Goal: Task Accomplishment & Management: Manage account settings

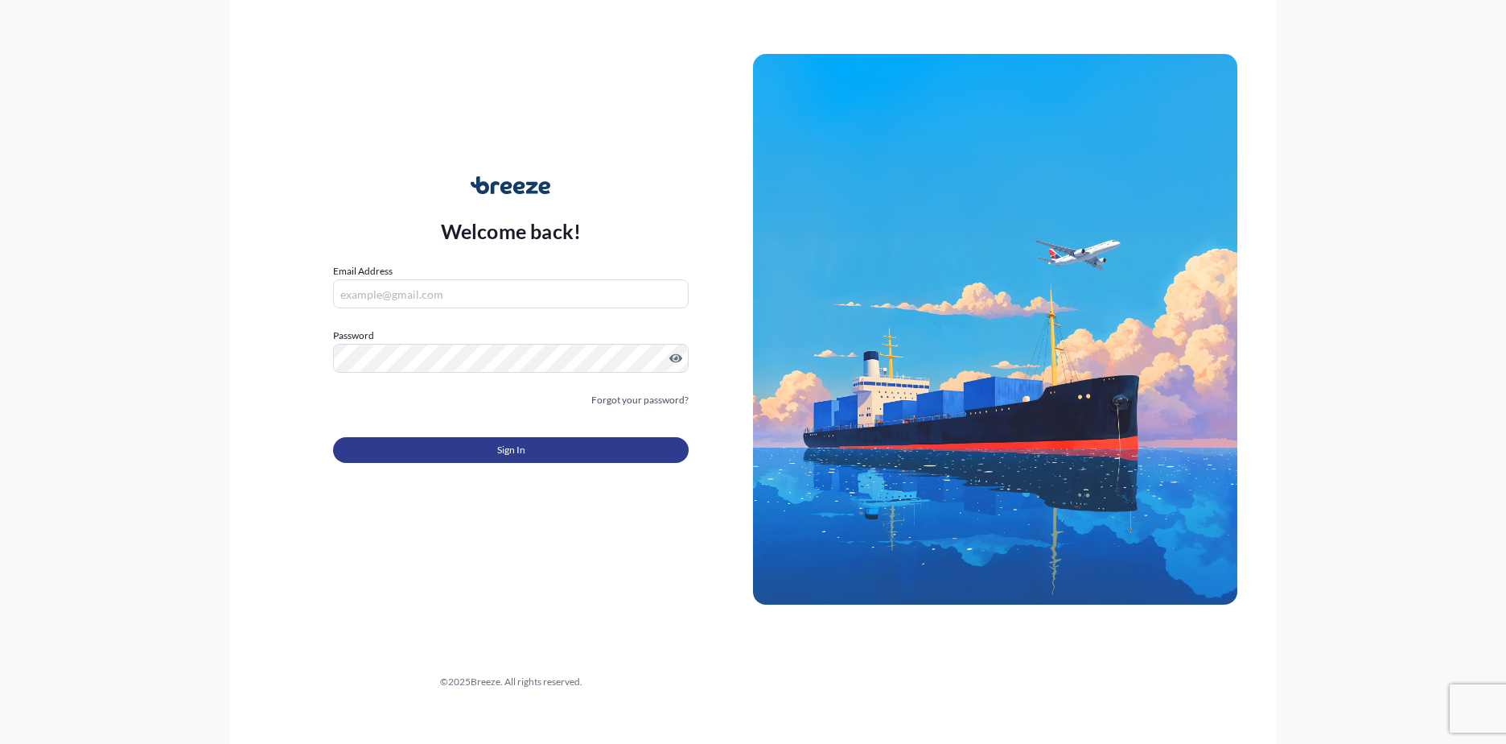
type input "[EMAIL_ADDRESS][DOMAIN_NAME]"
click at [520, 448] on span "Sign In" at bounding box center [511, 450] width 28 height 16
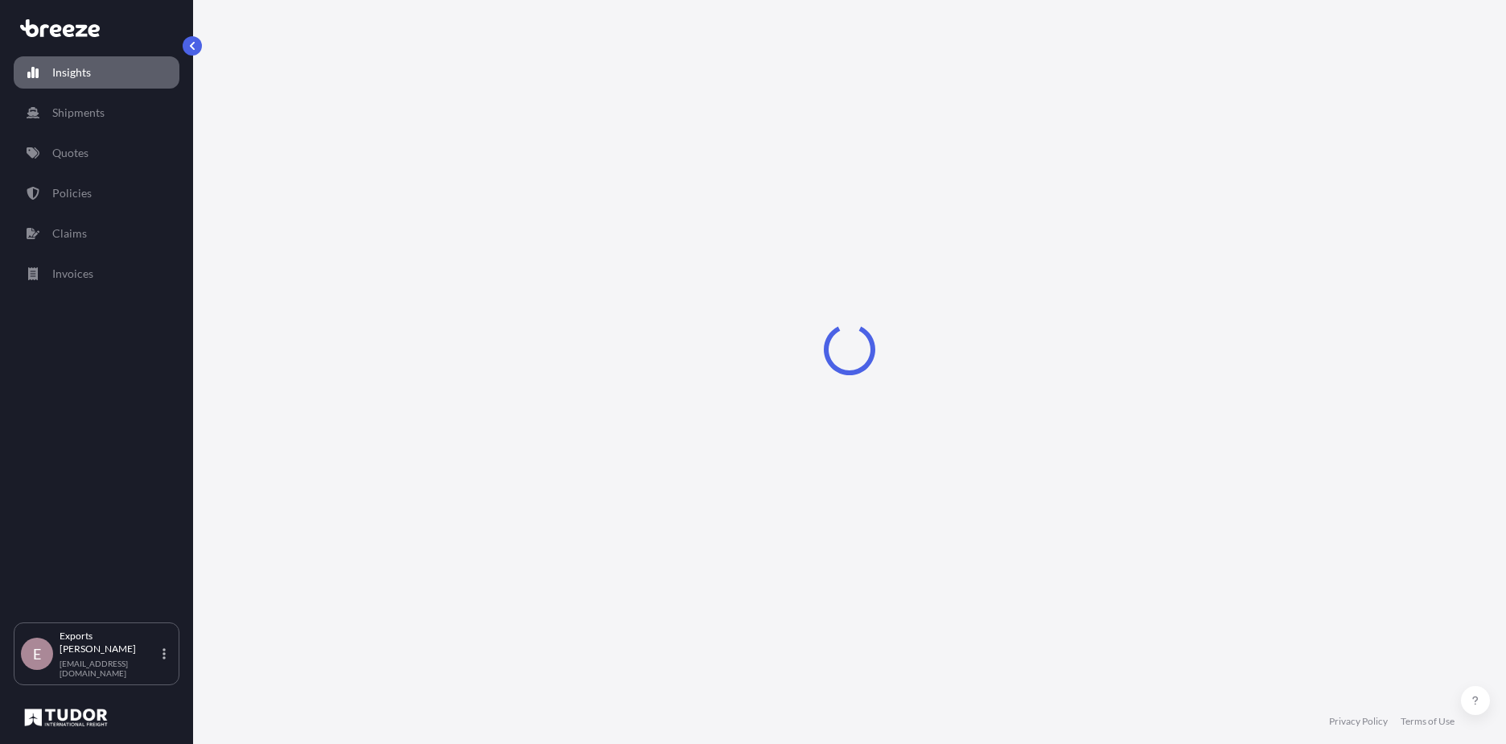
select select "2025"
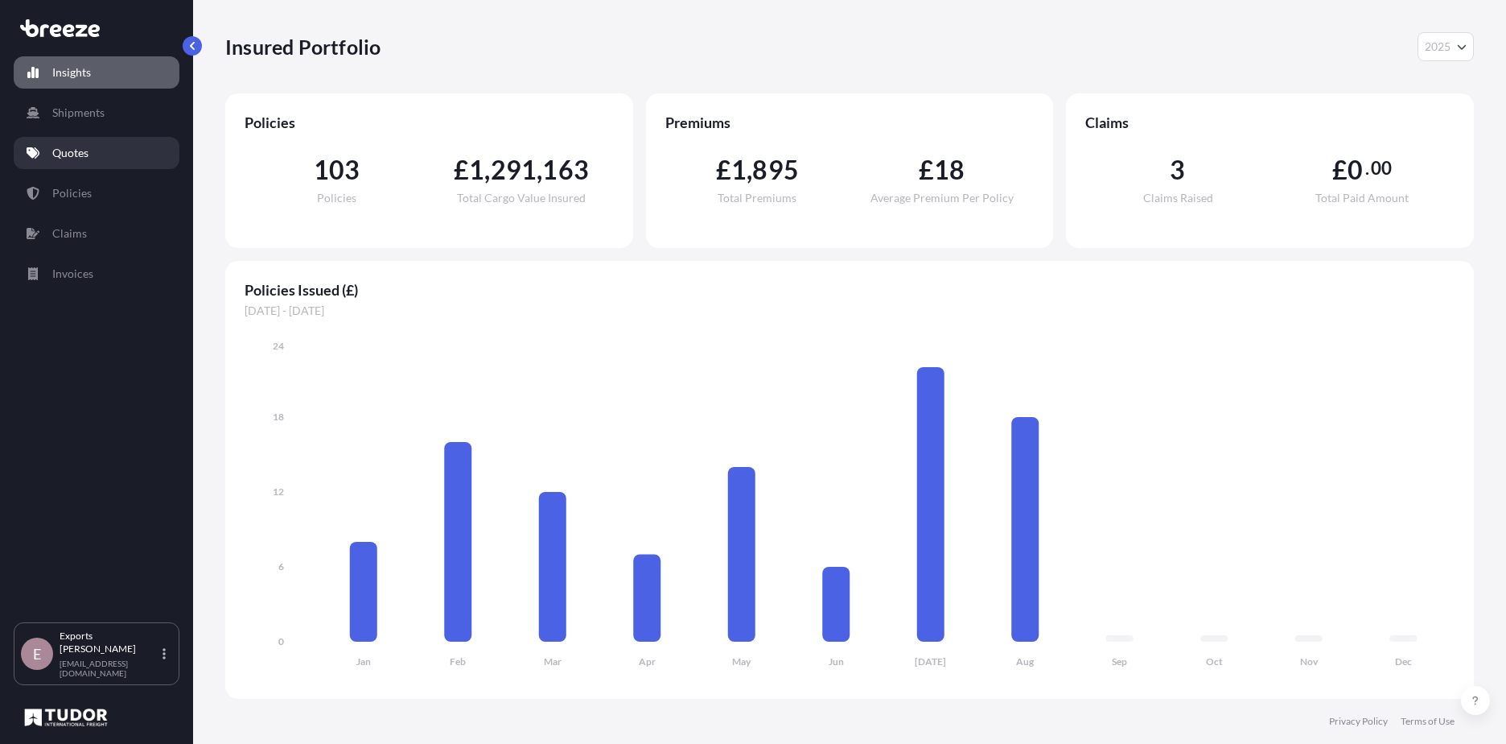
click at [110, 144] on link "Quotes" at bounding box center [97, 153] width 166 height 32
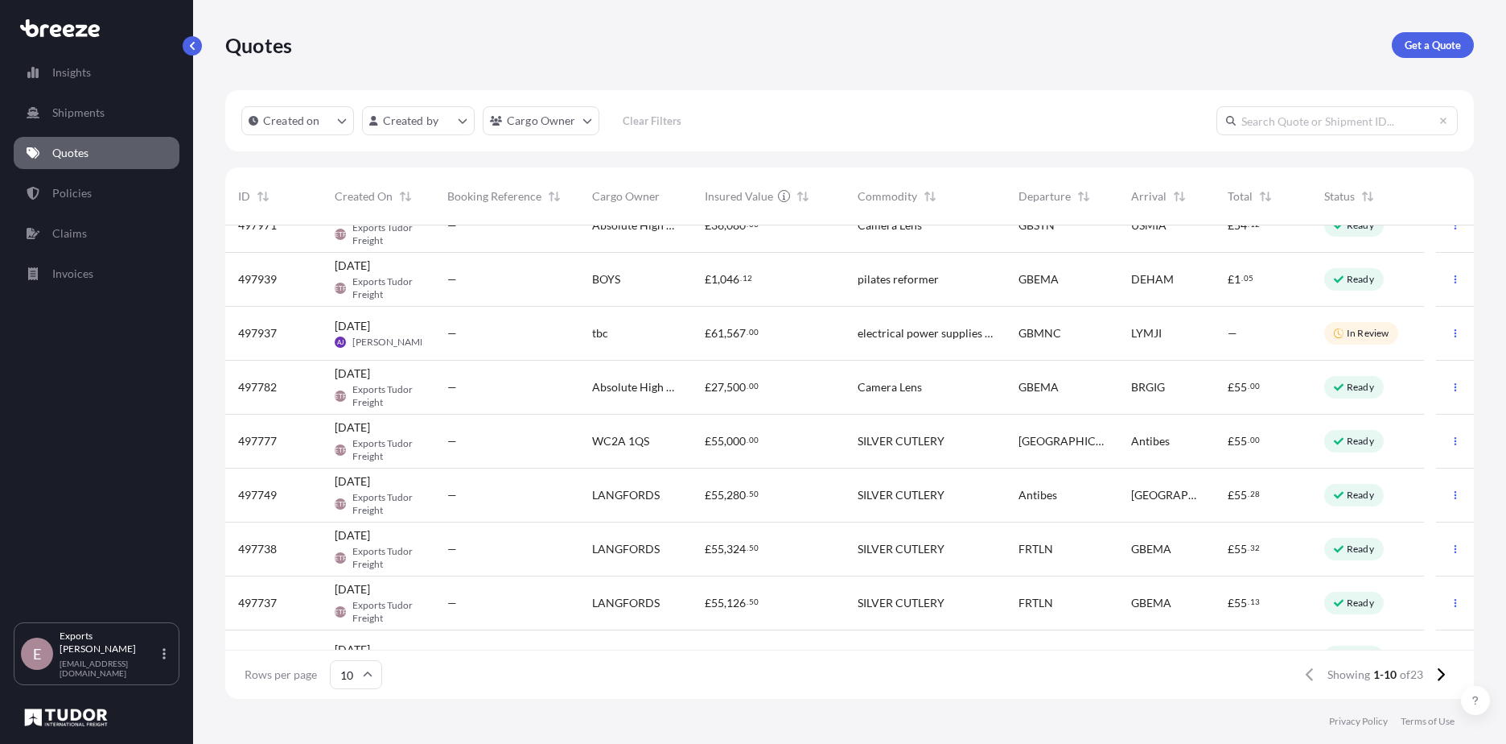
scroll to position [115, 0]
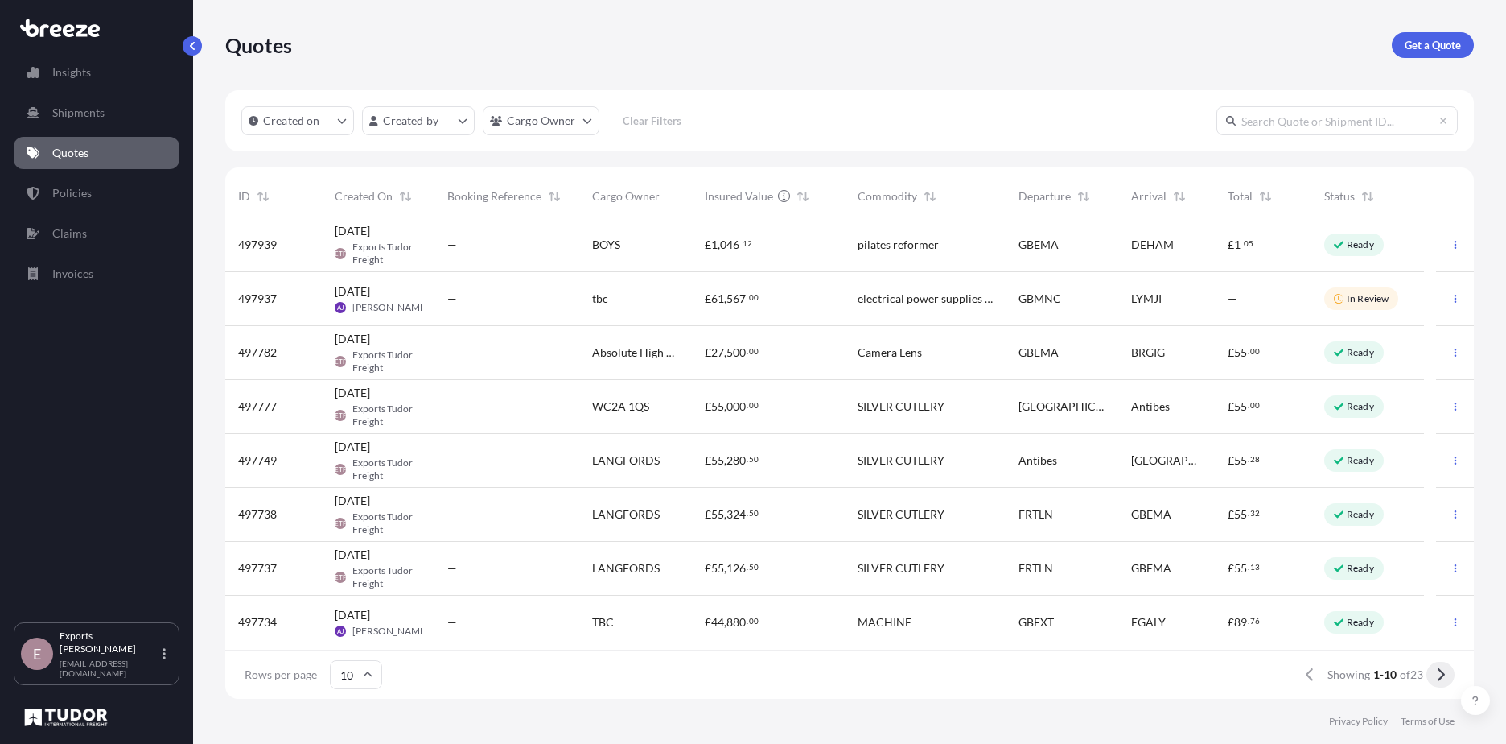
click at [1448, 673] on button at bounding box center [1441, 674] width 28 height 26
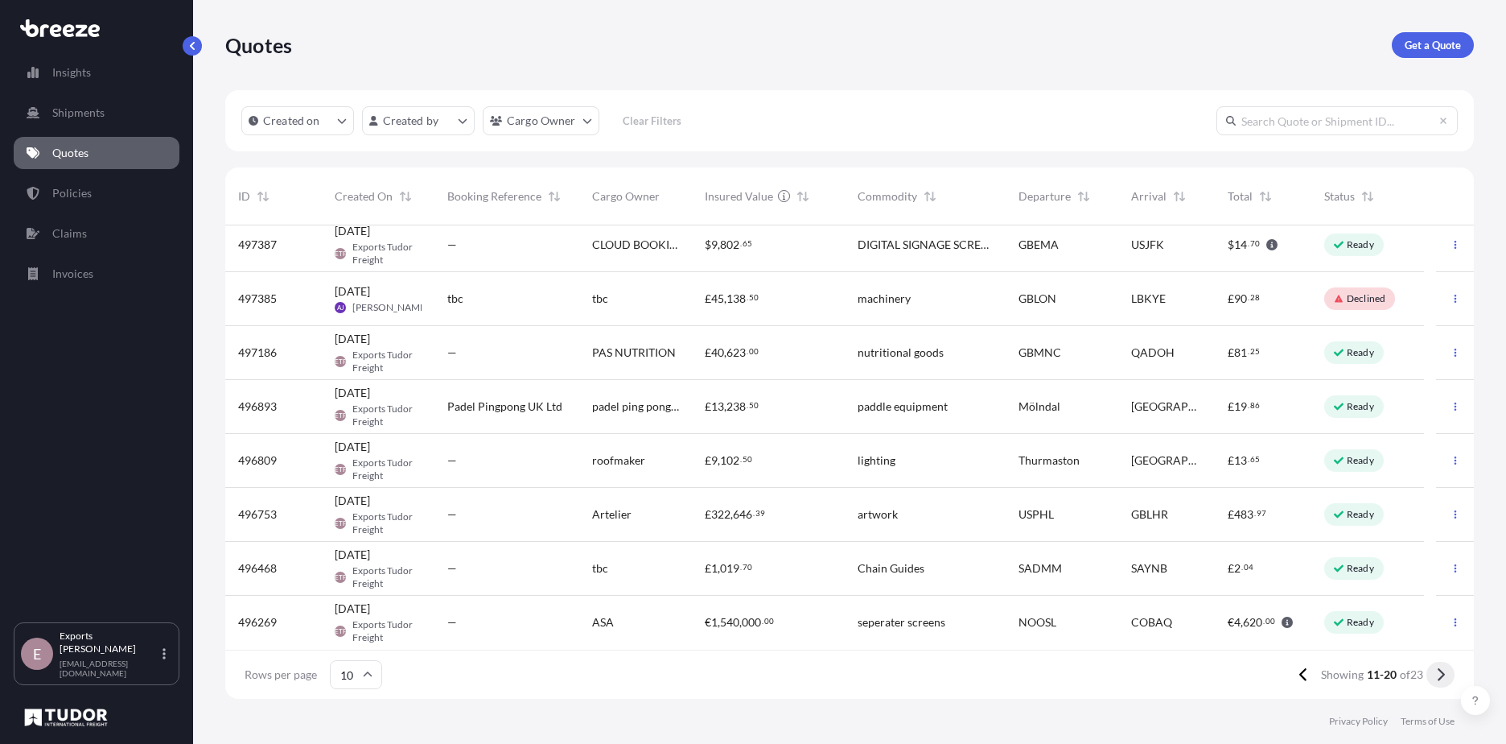
click at [1453, 678] on button at bounding box center [1441, 674] width 28 height 26
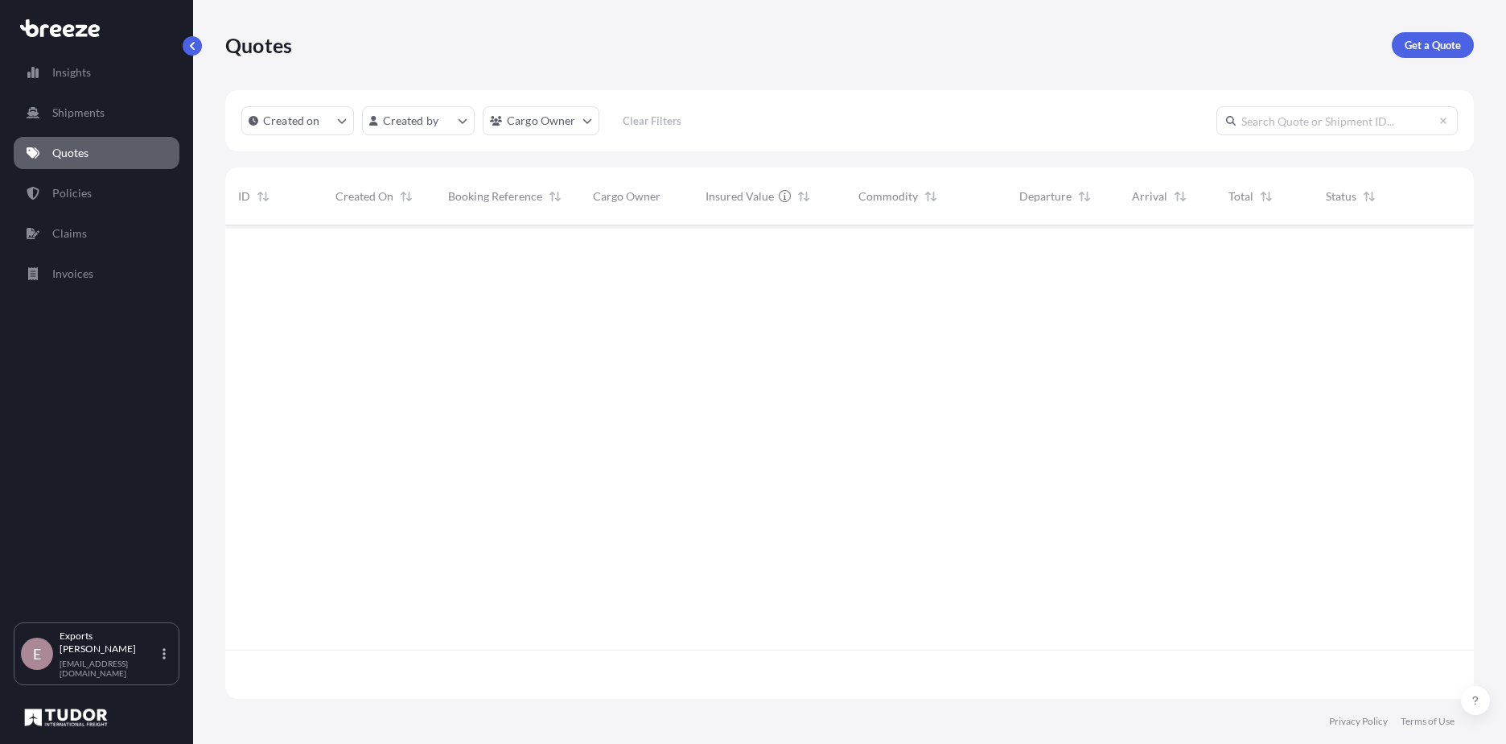
scroll to position [0, 0]
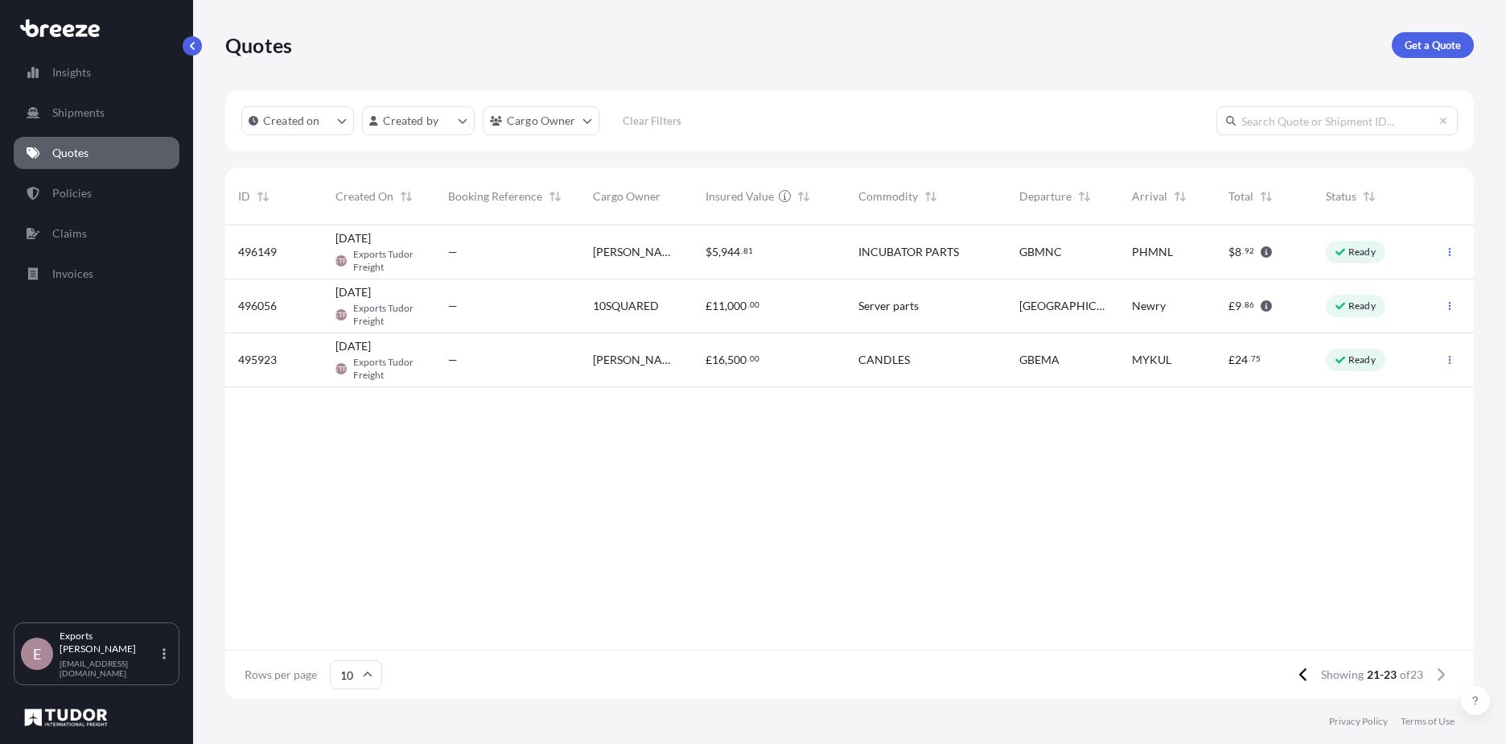
click at [644, 269] on div "[PERSON_NAME] INCUBATOR INC." at bounding box center [636, 252] width 113 height 54
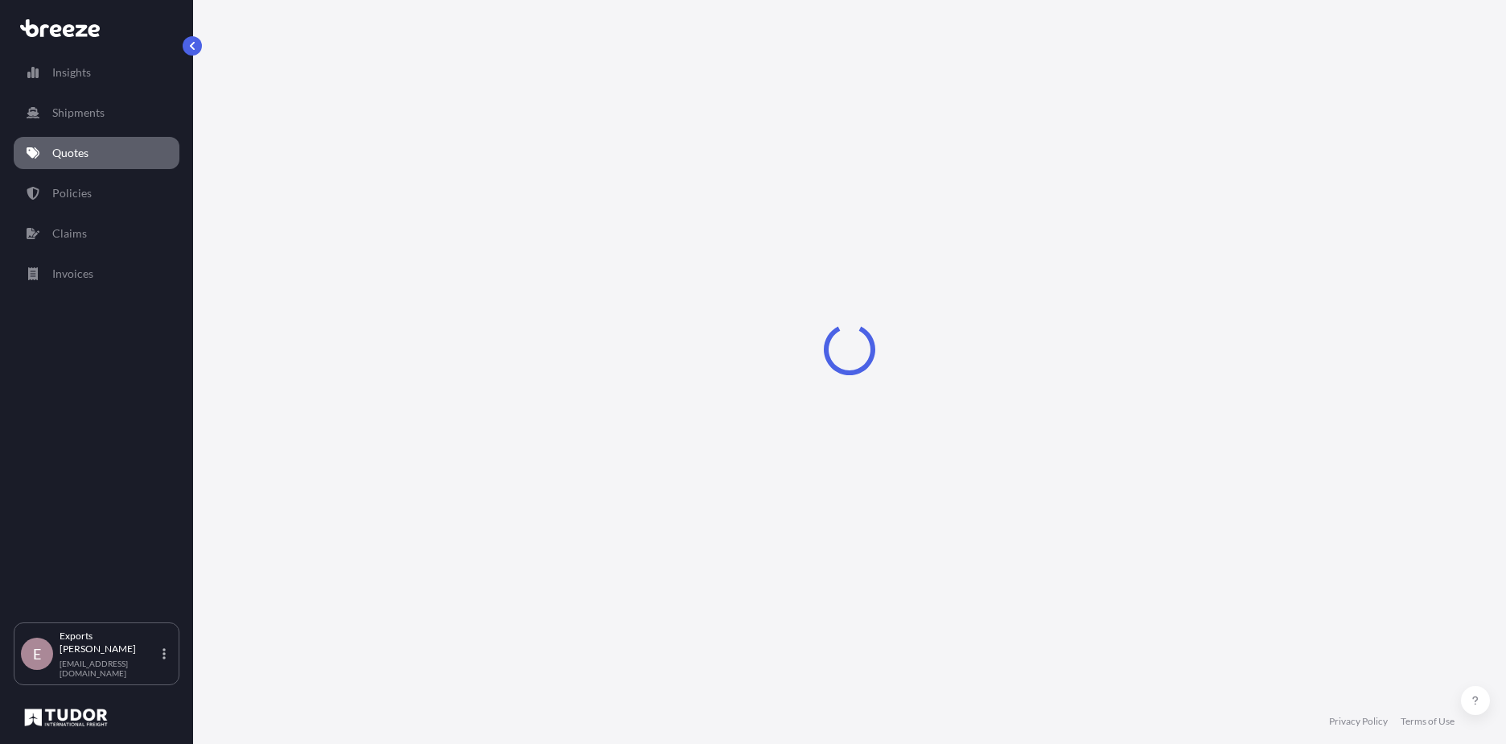
select select "Road"
select select "Air"
select select "1"
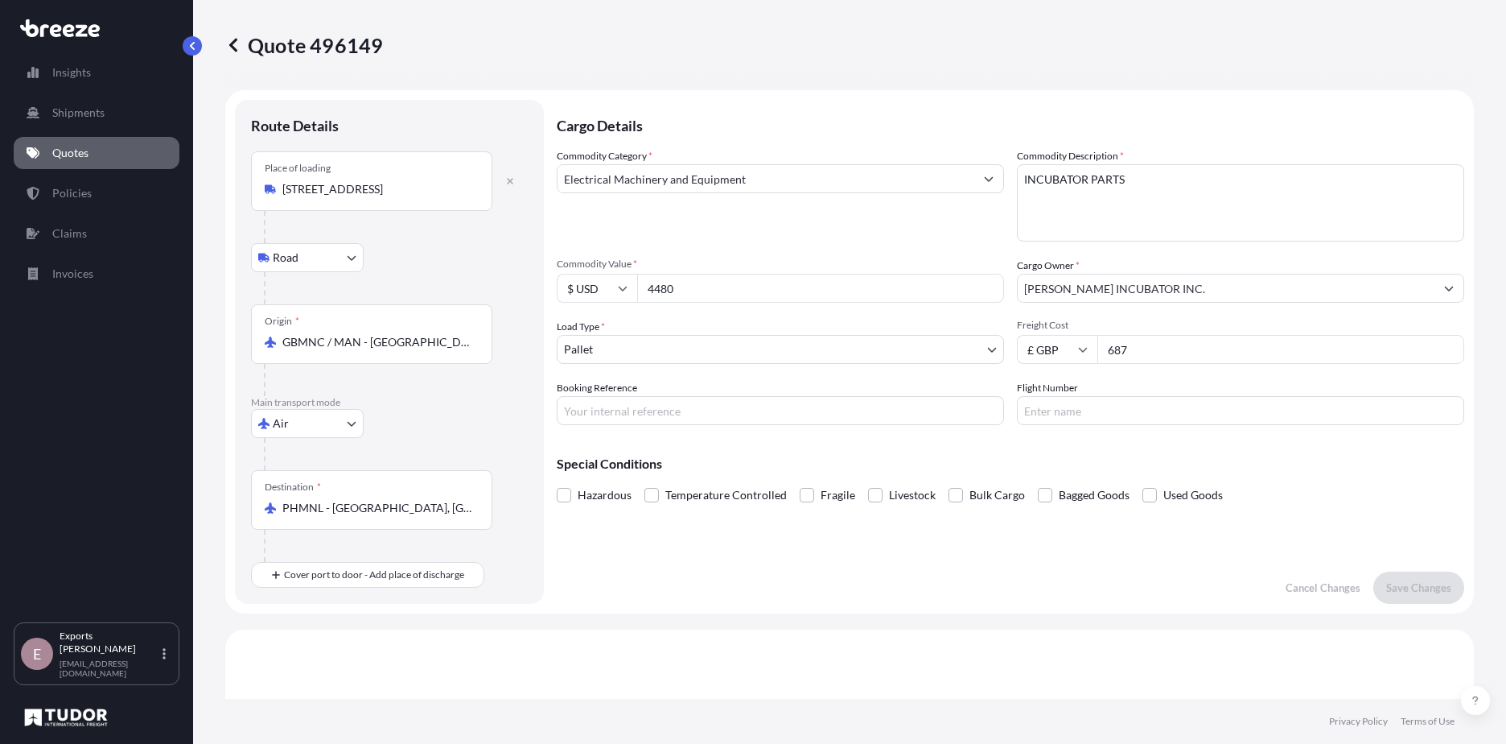
click at [379, 346] on input "GBMNC / MAN - [GEOGRAPHIC_DATA], [GEOGRAPHIC_DATA]" at bounding box center [377, 342] width 190 height 16
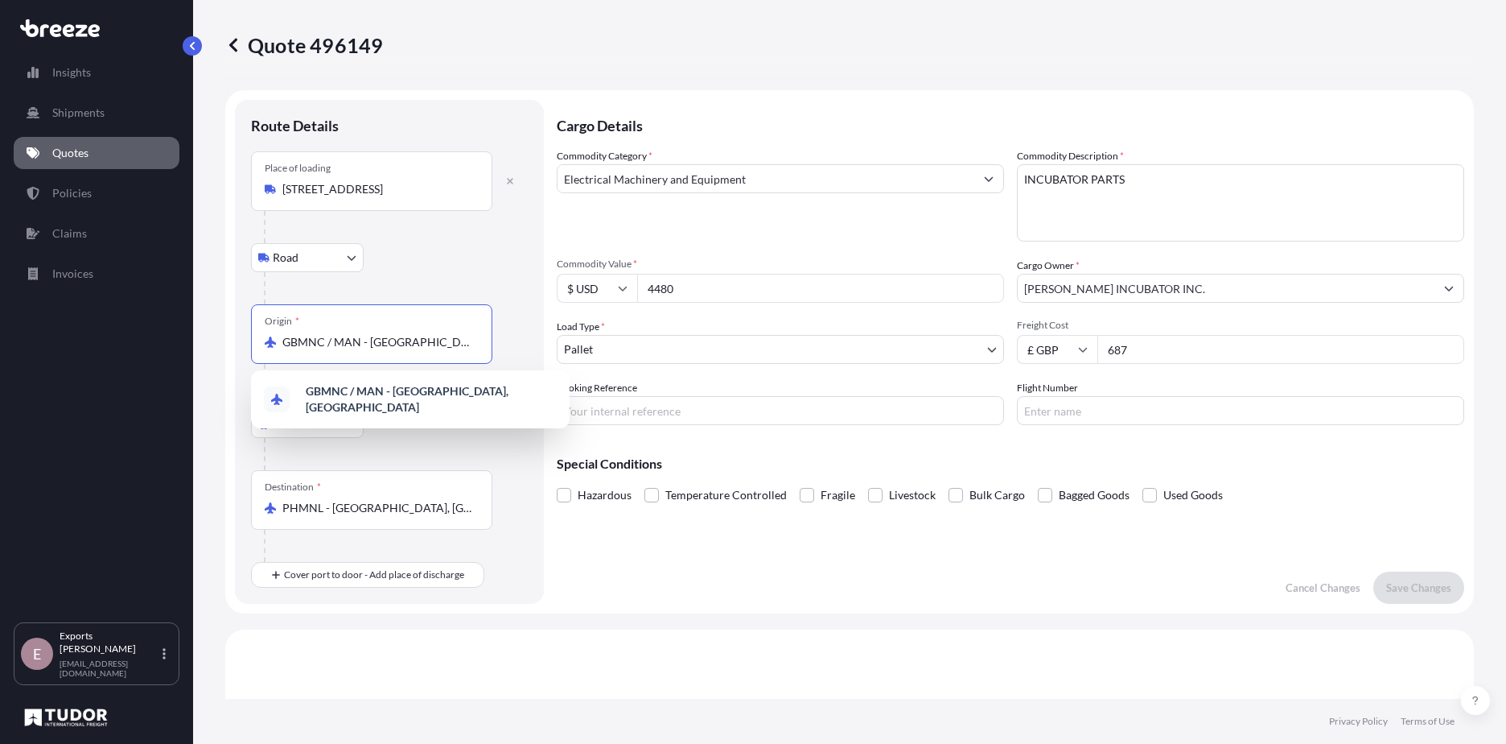
click at [379, 346] on input "GBMNC / MAN - [GEOGRAPHIC_DATA], [GEOGRAPHIC_DATA]" at bounding box center [377, 342] width 190 height 16
click at [465, 291] on div at bounding box center [396, 288] width 264 height 32
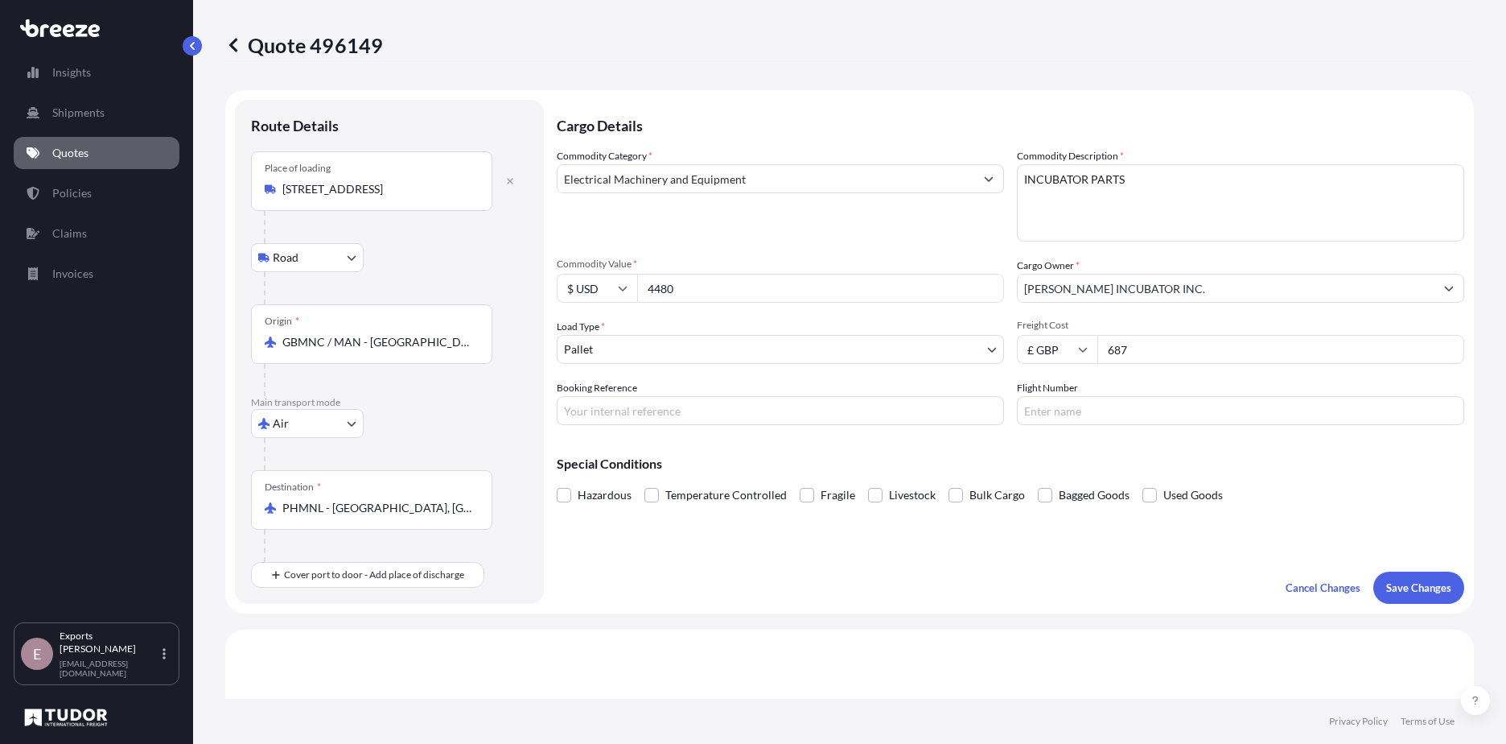
click at [347, 332] on div "Origin * GBMNC / [GEOGRAPHIC_DATA] - [GEOGRAPHIC_DATA], [GEOGRAPHIC_DATA]" at bounding box center [371, 334] width 241 height 60
click at [347, 334] on input "GBMNC / MAN - [GEOGRAPHIC_DATA], [GEOGRAPHIC_DATA]" at bounding box center [377, 342] width 190 height 16
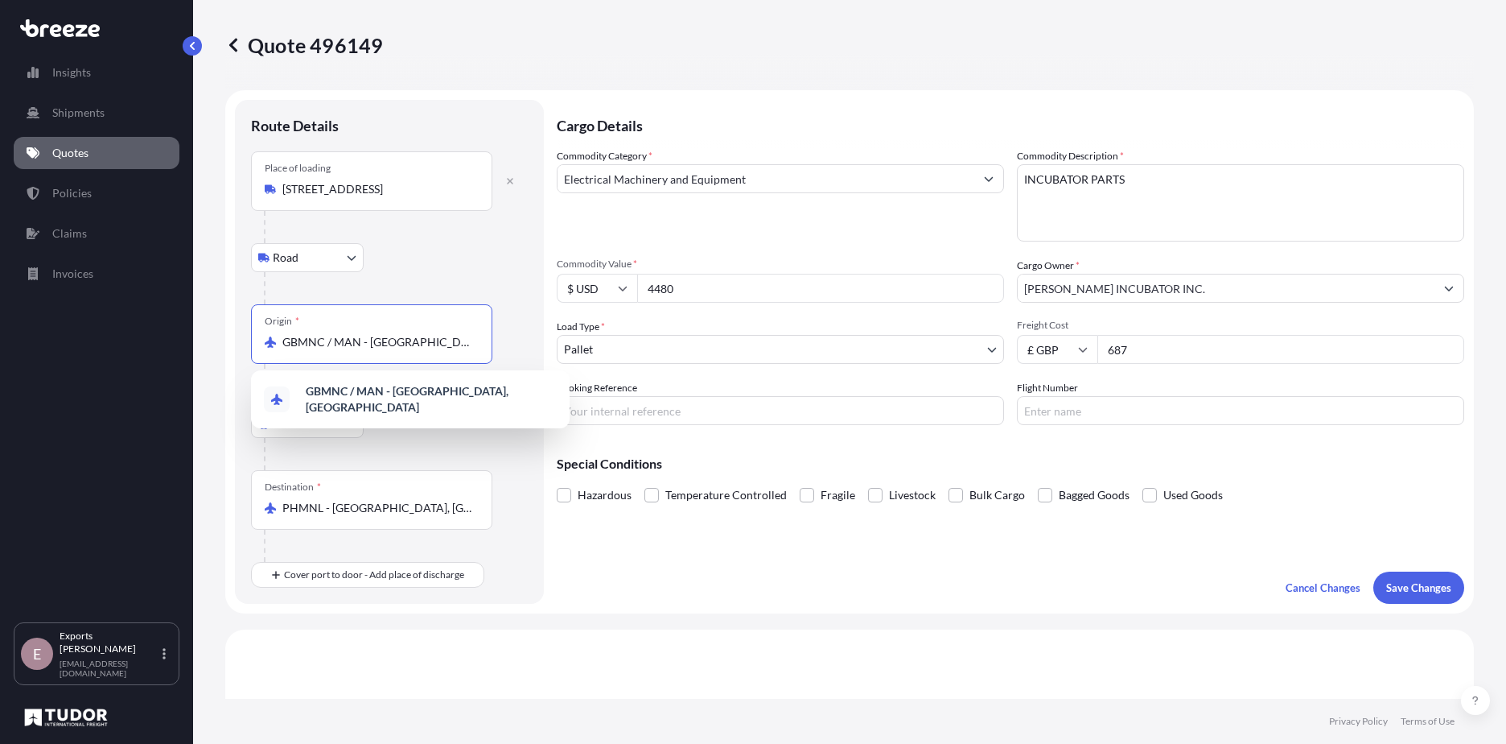
click at [347, 332] on div "Origin * GBMNC / [GEOGRAPHIC_DATA] - [GEOGRAPHIC_DATA], [GEOGRAPHIC_DATA]" at bounding box center [371, 334] width 241 height 60
click at [347, 334] on input "GBMNC / MAN - [GEOGRAPHIC_DATA], [GEOGRAPHIC_DATA]" at bounding box center [377, 342] width 190 height 16
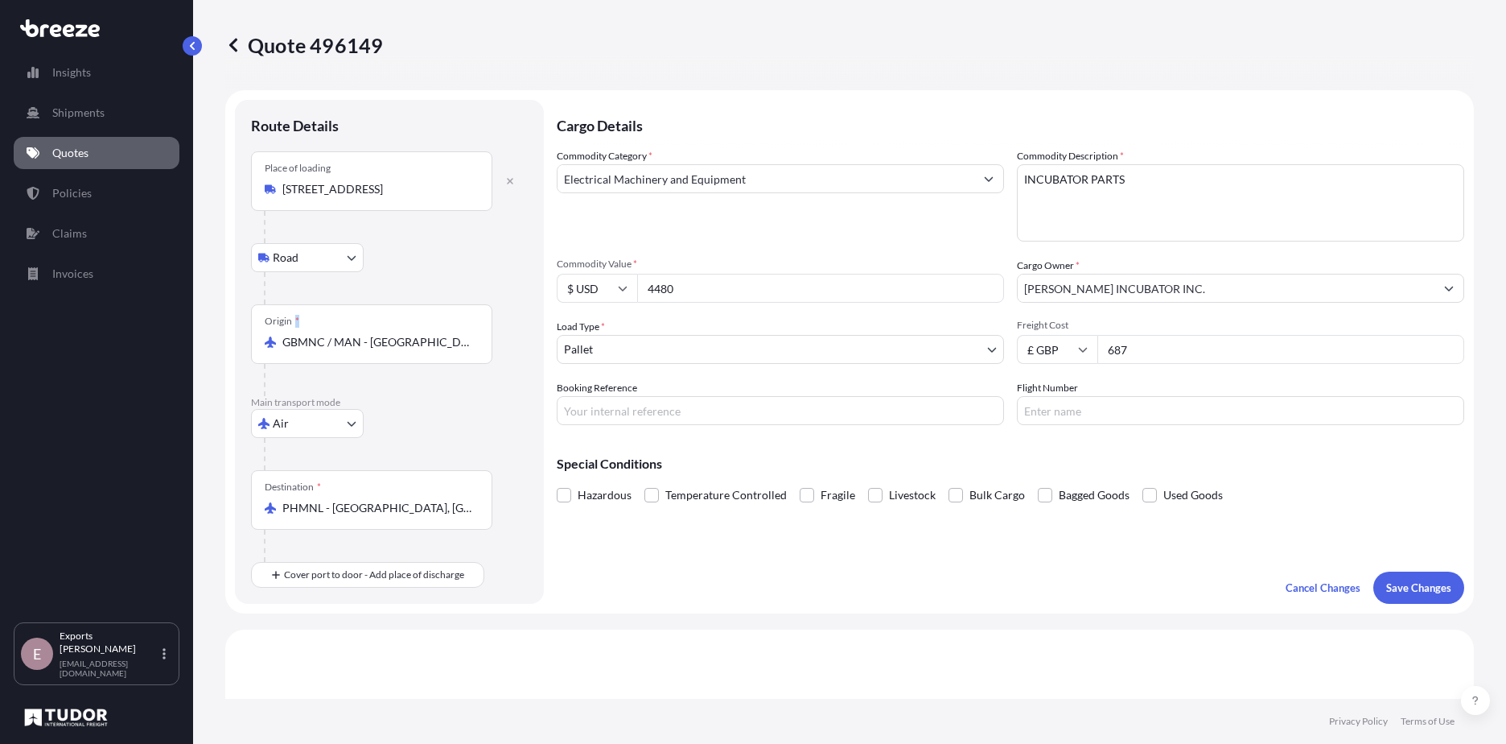
click at [347, 332] on div "Origin * GBMNC / [GEOGRAPHIC_DATA] - [GEOGRAPHIC_DATA], [GEOGRAPHIC_DATA]" at bounding box center [371, 334] width 241 height 60
click at [347, 334] on input "GBMNC / MAN - [GEOGRAPHIC_DATA], [GEOGRAPHIC_DATA]" at bounding box center [377, 342] width 190 height 16
click at [347, 332] on div "Origin * GBMNC / [GEOGRAPHIC_DATA] - [GEOGRAPHIC_DATA], [GEOGRAPHIC_DATA]" at bounding box center [371, 334] width 241 height 60
click at [347, 334] on input "GBMNC / MAN - [GEOGRAPHIC_DATA], [GEOGRAPHIC_DATA]" at bounding box center [377, 342] width 190 height 16
drag, startPoint x: 347, startPoint y: 332, endPoint x: 347, endPoint y: 343, distance: 11.3
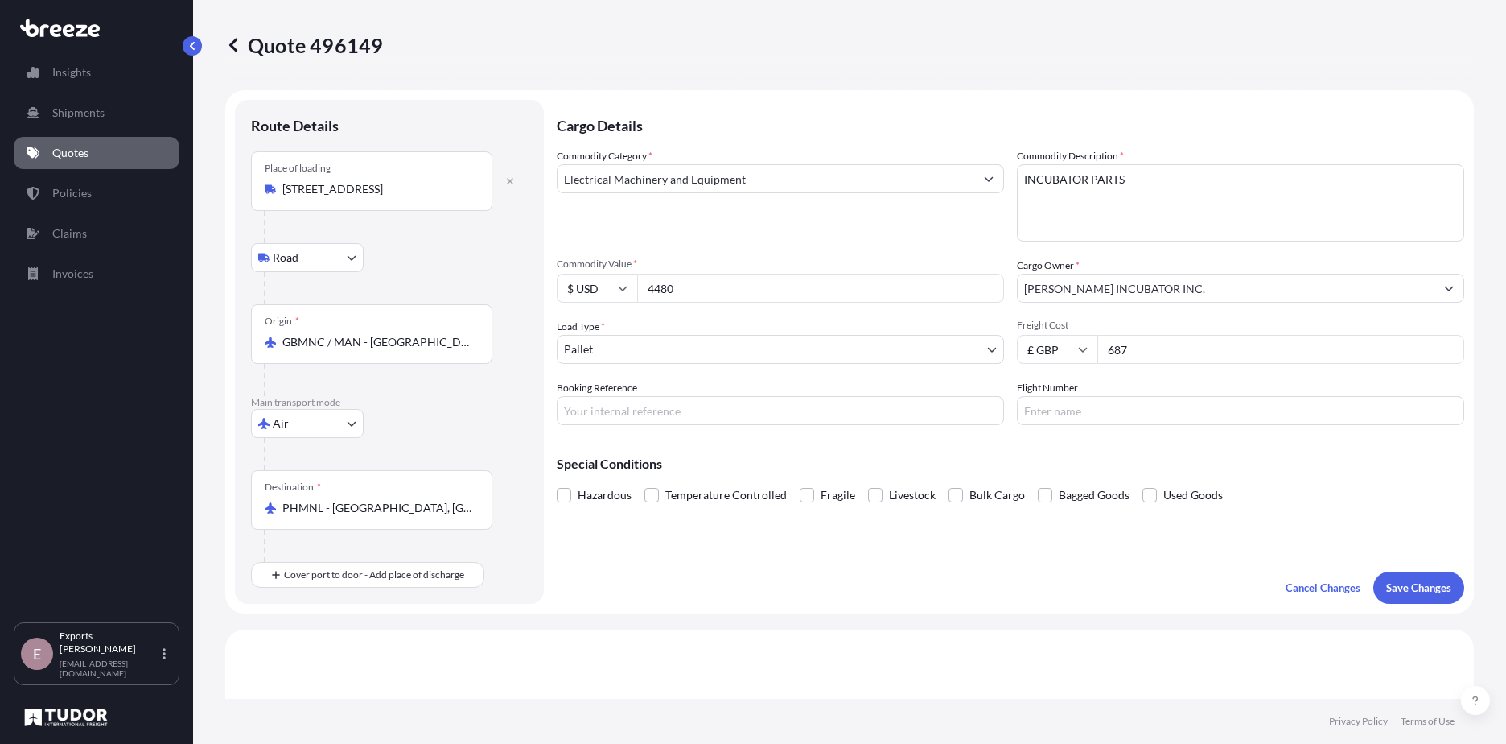
click at [347, 343] on input "GBMNC / MAN - [GEOGRAPHIC_DATA], [GEOGRAPHIC_DATA]" at bounding box center [377, 342] width 190 height 16
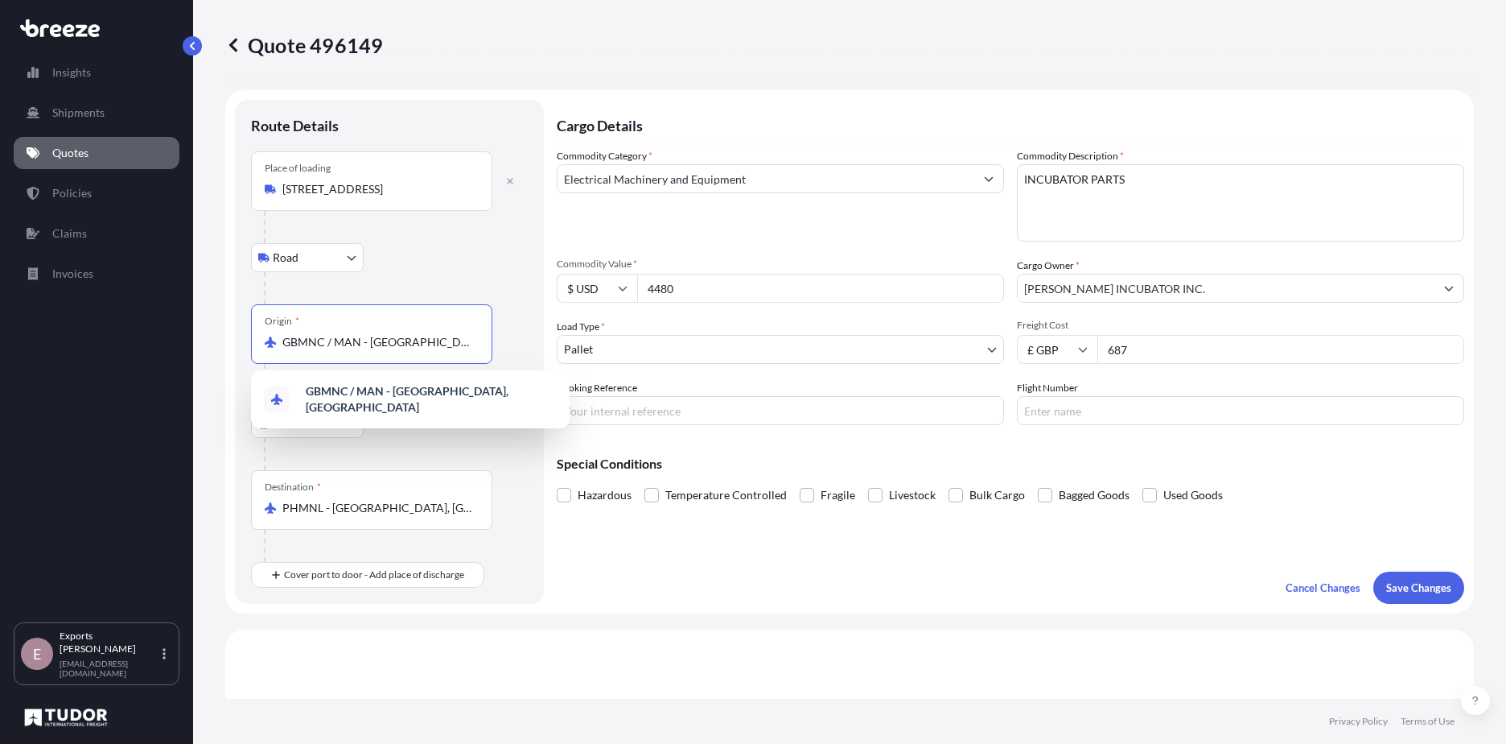
click at [347, 343] on input "GBMNC / MAN - [GEOGRAPHIC_DATA], [GEOGRAPHIC_DATA]" at bounding box center [377, 342] width 190 height 16
click at [431, 398] on span "GBSTN - Stanste d Apt/[GEOGRAPHIC_DATA], [GEOGRAPHIC_DATA]" at bounding box center [431, 399] width 251 height 32
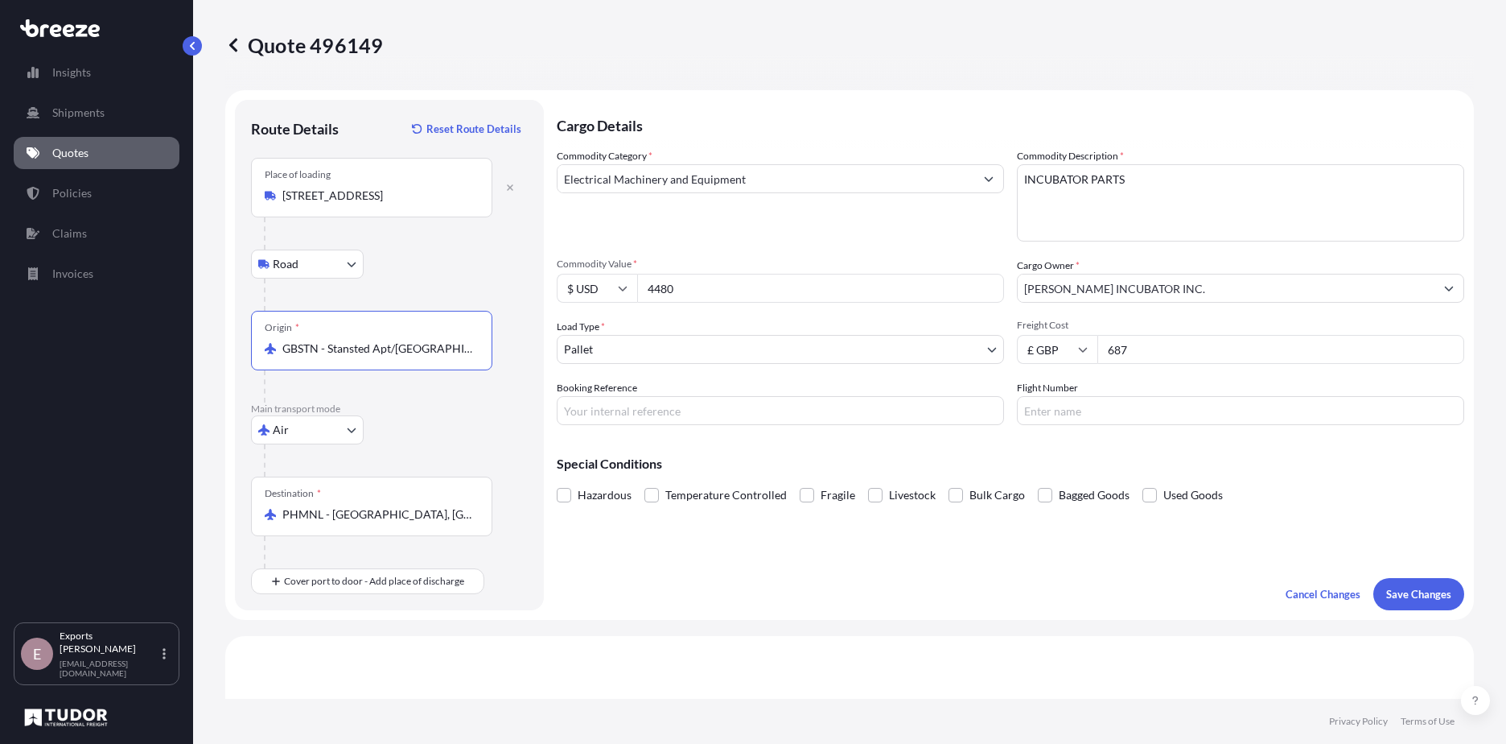
type input "GBSTN - Stansted Apt/[GEOGRAPHIC_DATA], [GEOGRAPHIC_DATA]"
drag, startPoint x: 439, startPoint y: 516, endPoint x: 204, endPoint y: 500, distance: 236.3
click at [204, 500] on div "Quote 496149 Route Details Reset Route Details Place of loading [GEOGRAPHIC_DAT…" at bounding box center [849, 349] width 1313 height 698
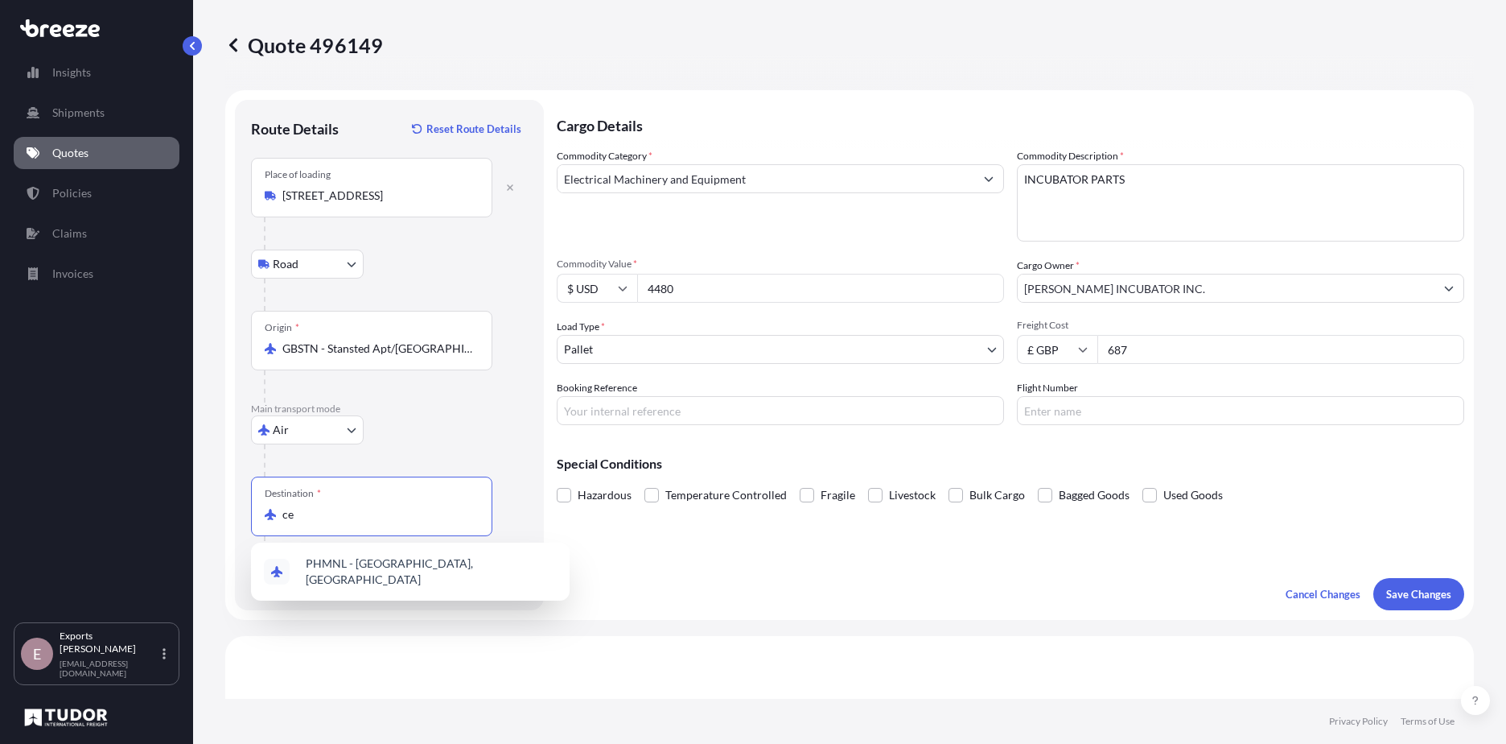
type input "c"
type input "a"
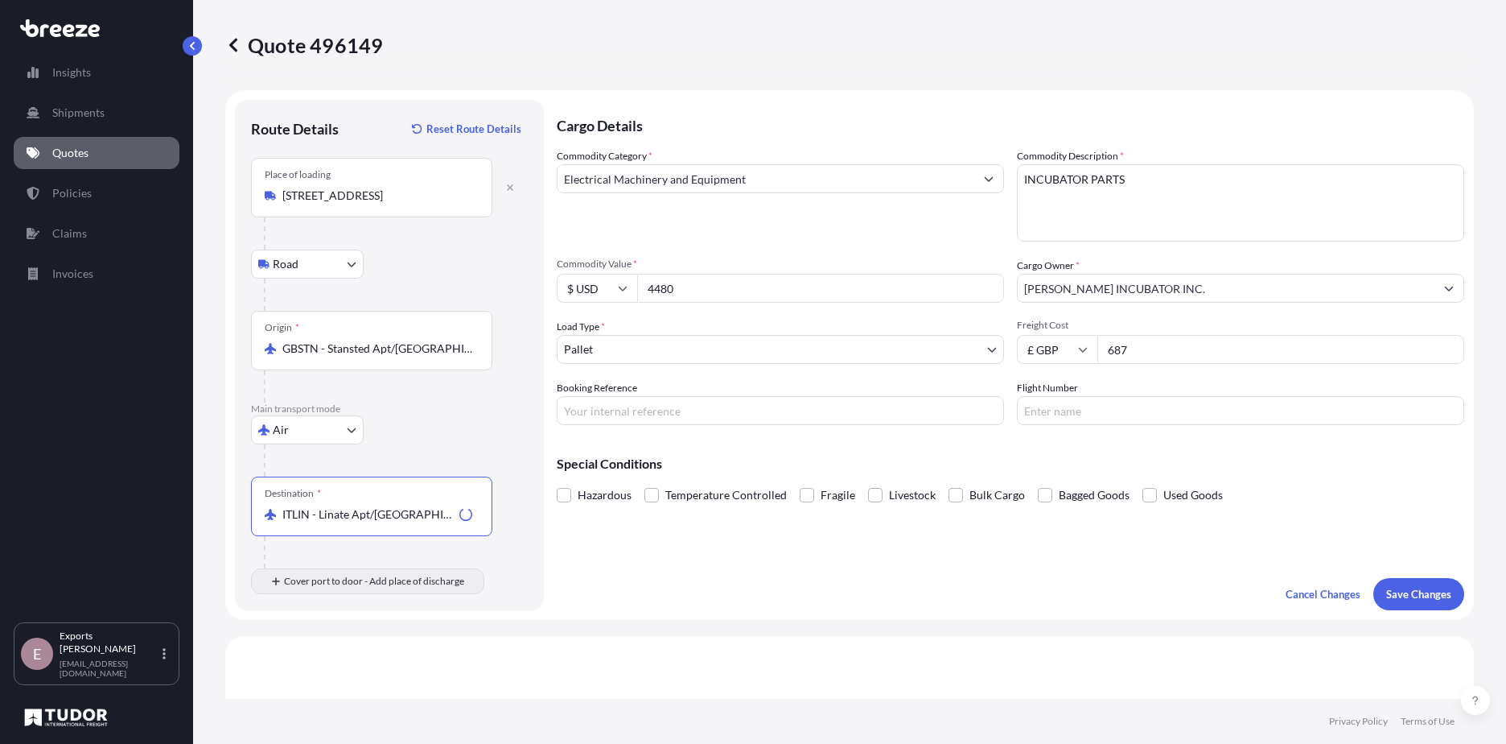
type input "ITLIN - Linate Apt/[GEOGRAPHIC_DATA], [GEOGRAPHIC_DATA]"
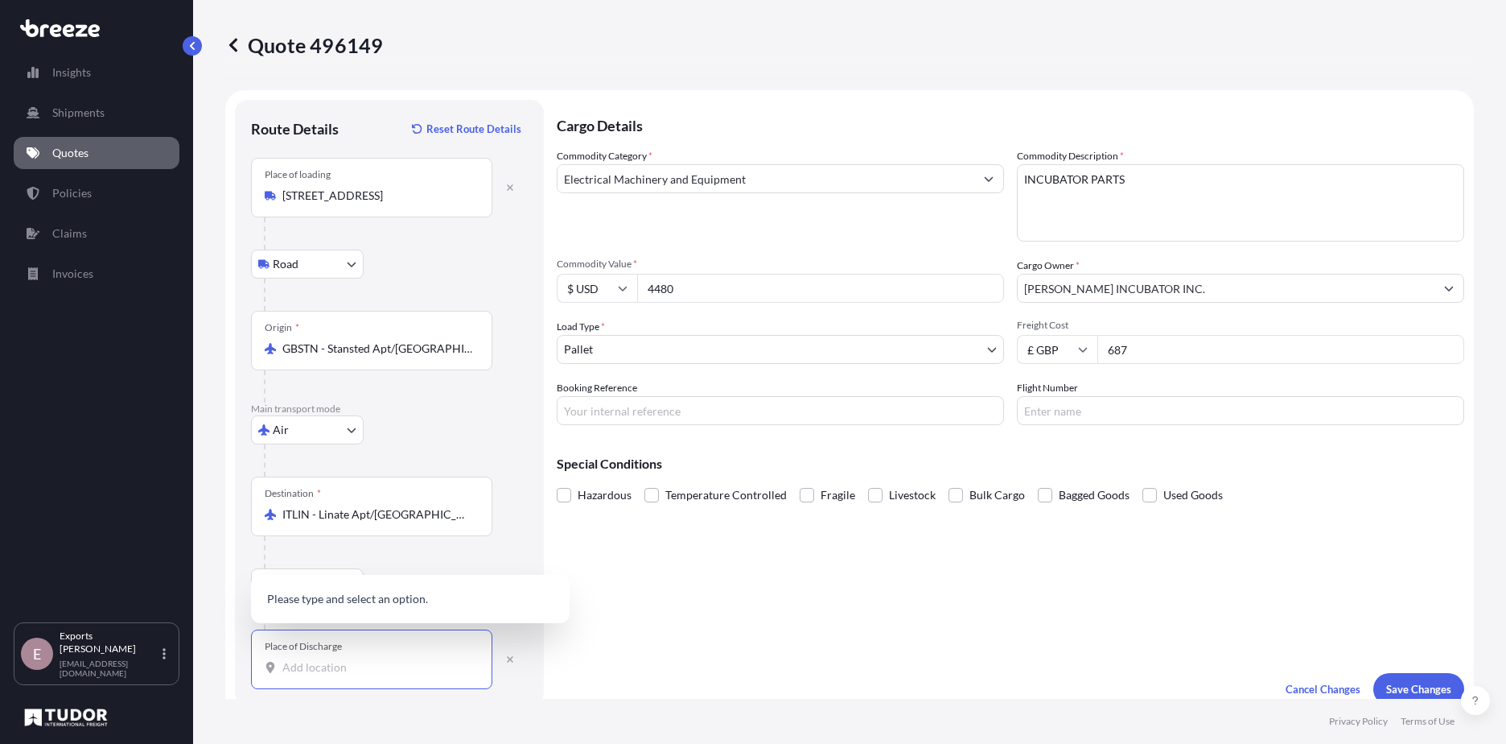
click at [364, 670] on input "Place of Discharge" at bounding box center [377, 667] width 190 height 16
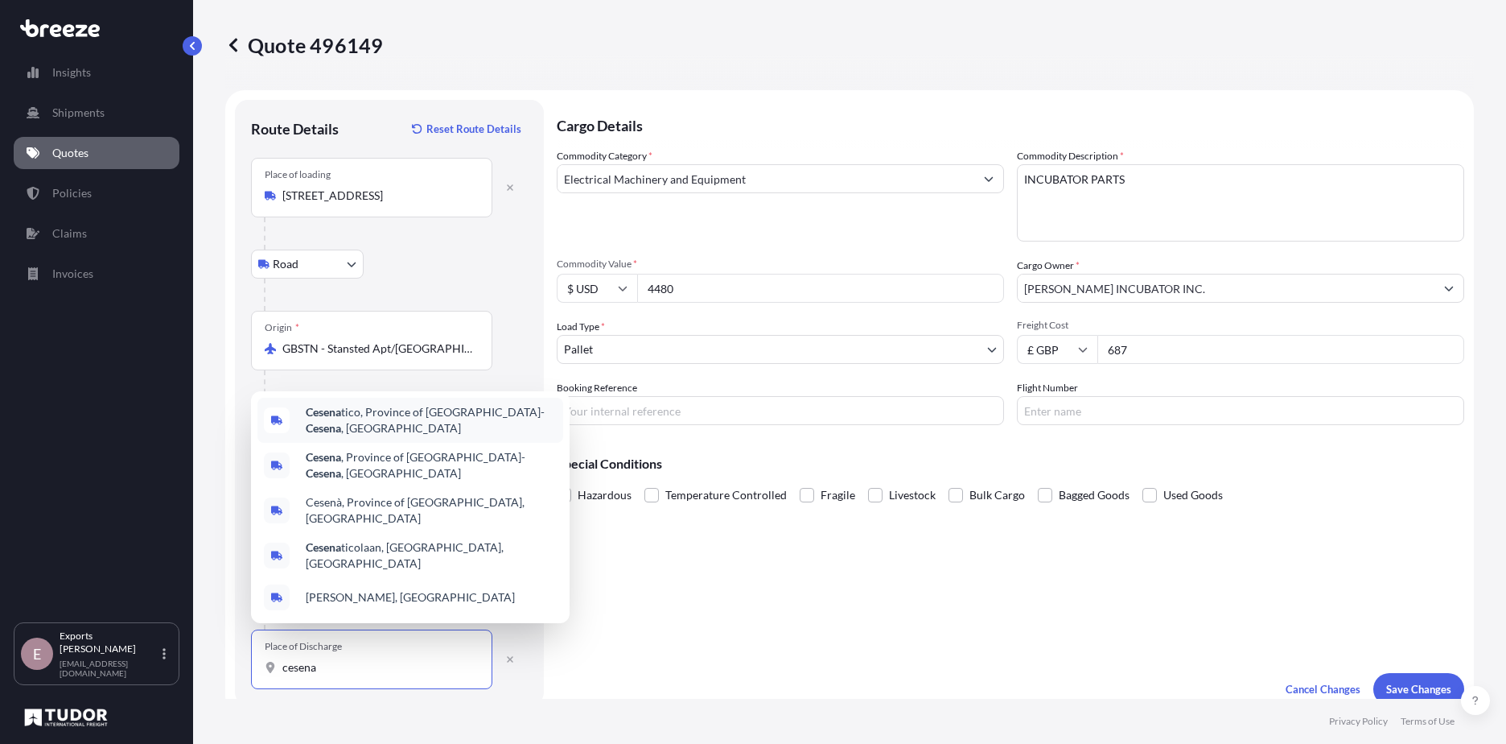
click at [370, 436] on span "Cesena tico, Province of [GEOGRAPHIC_DATA] , [GEOGRAPHIC_DATA]" at bounding box center [431, 420] width 251 height 32
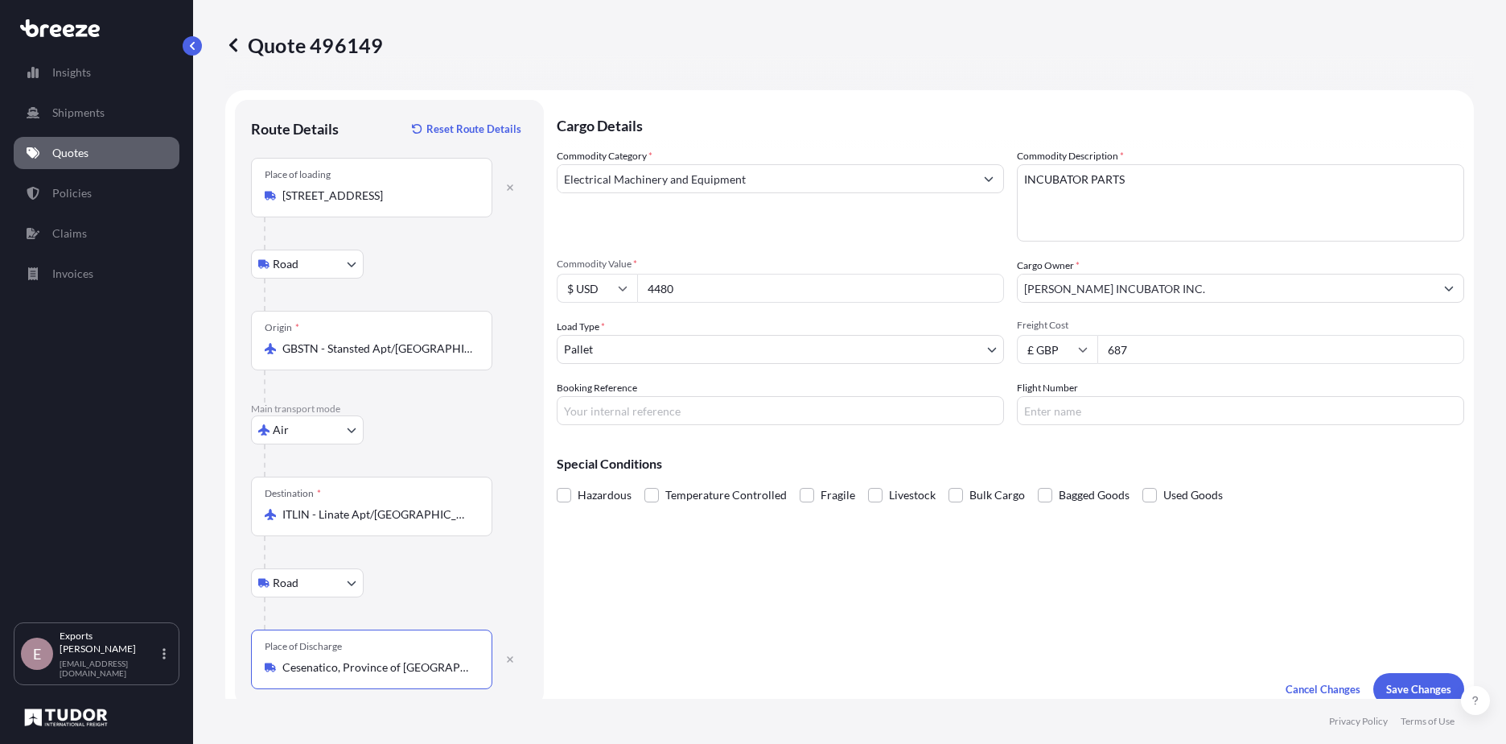
type input "Cesenatico, Province of [GEOGRAPHIC_DATA], [GEOGRAPHIC_DATA]"
click at [746, 616] on div "Cargo Details Commodity Category * Electrical Machinery and Equipment Commodity…" at bounding box center [1011, 402] width 908 height 605
drag, startPoint x: 743, startPoint y: 278, endPoint x: 526, endPoint y: 287, distance: 216.6
click at [530, 286] on form "Route Details Reset Route Details Place of loading [GEOGRAPHIC_DATA] Rail Origi…" at bounding box center [849, 402] width 1249 height 624
type input "11480"
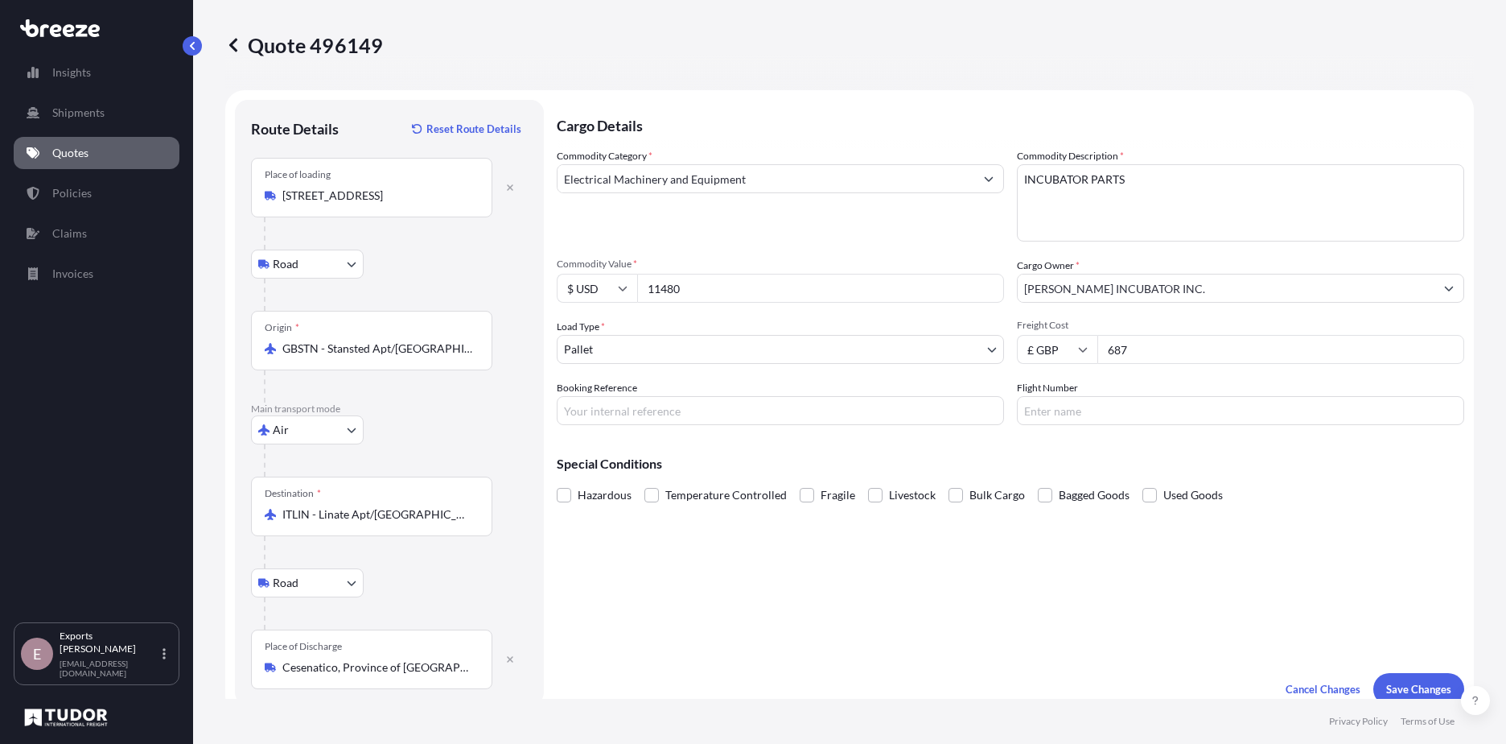
click at [613, 289] on input "$ USD" at bounding box center [597, 288] width 80 height 29
click at [586, 331] on div "€ EUR" at bounding box center [597, 332] width 68 height 31
type input "€ EUR"
drag, startPoint x: 1023, startPoint y: 570, endPoint x: 1002, endPoint y: 551, distance: 27.9
click at [1021, 569] on div "Cargo Details Commodity Category * Electrical Machinery and Equipment Commodity…" at bounding box center [1011, 402] width 908 height 605
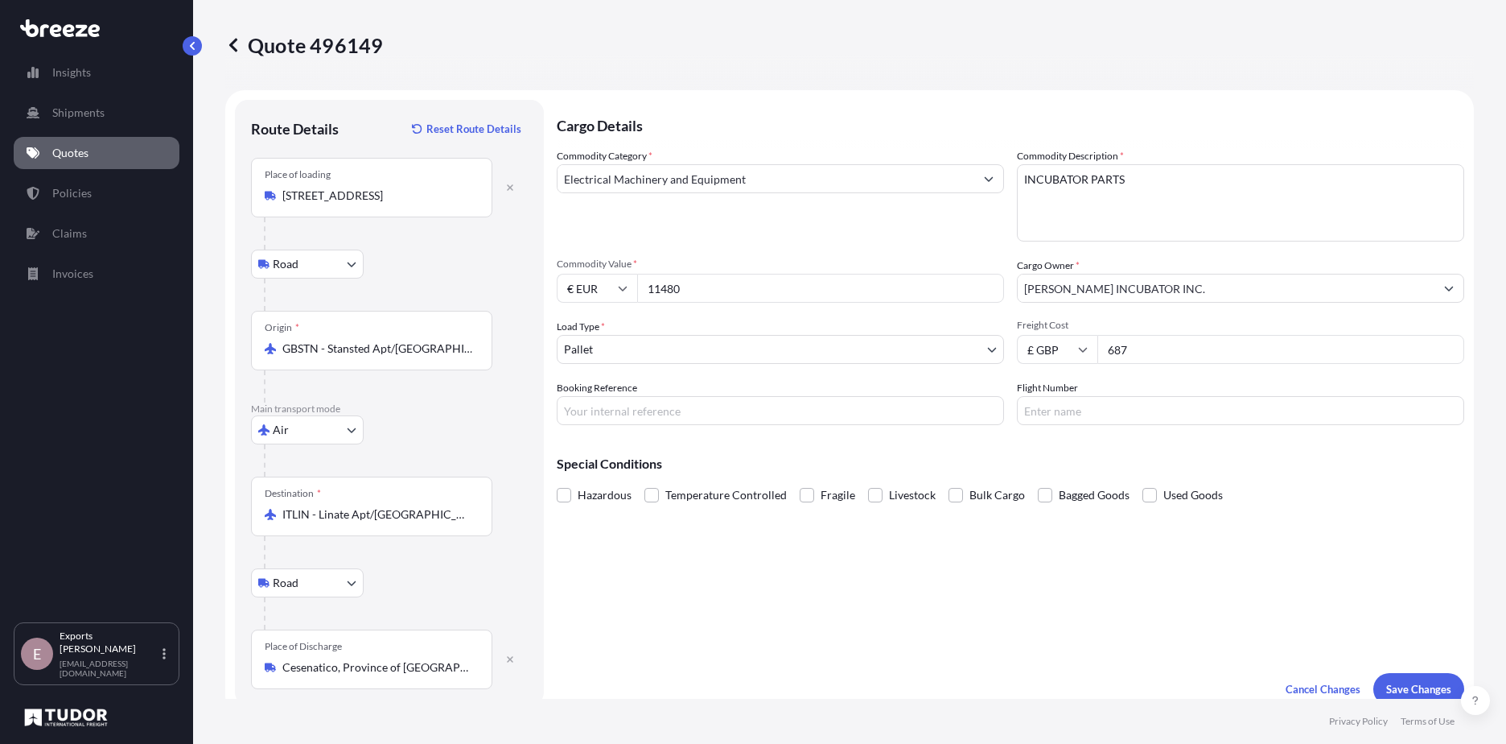
drag, startPoint x: 1158, startPoint y: 349, endPoint x: 964, endPoint y: 361, distance: 194.3
click at [964, 361] on div "Commodity Category * Electrical Machinery and Equipment Commodity Description *…" at bounding box center [1011, 286] width 908 height 277
type input "1870.52"
click at [1291, 541] on div "Cargo Details Commodity Category * Electrical Machinery and Equipment Commodity…" at bounding box center [1011, 402] width 908 height 605
click at [1395, 683] on p "Save Changes" at bounding box center [1419, 689] width 65 height 16
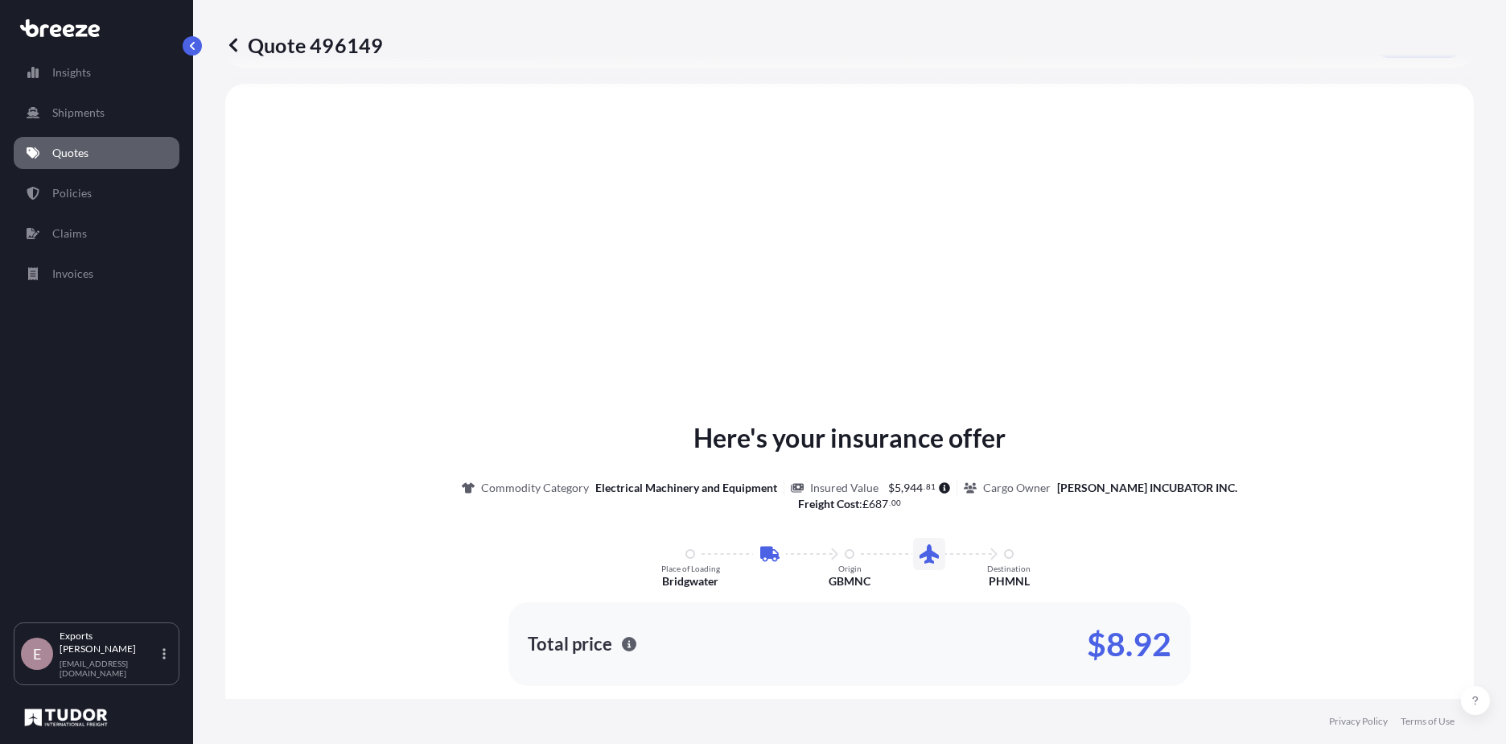
scroll to position [650, 0]
select select "Road"
select select "Air"
select select "Road"
select select "1"
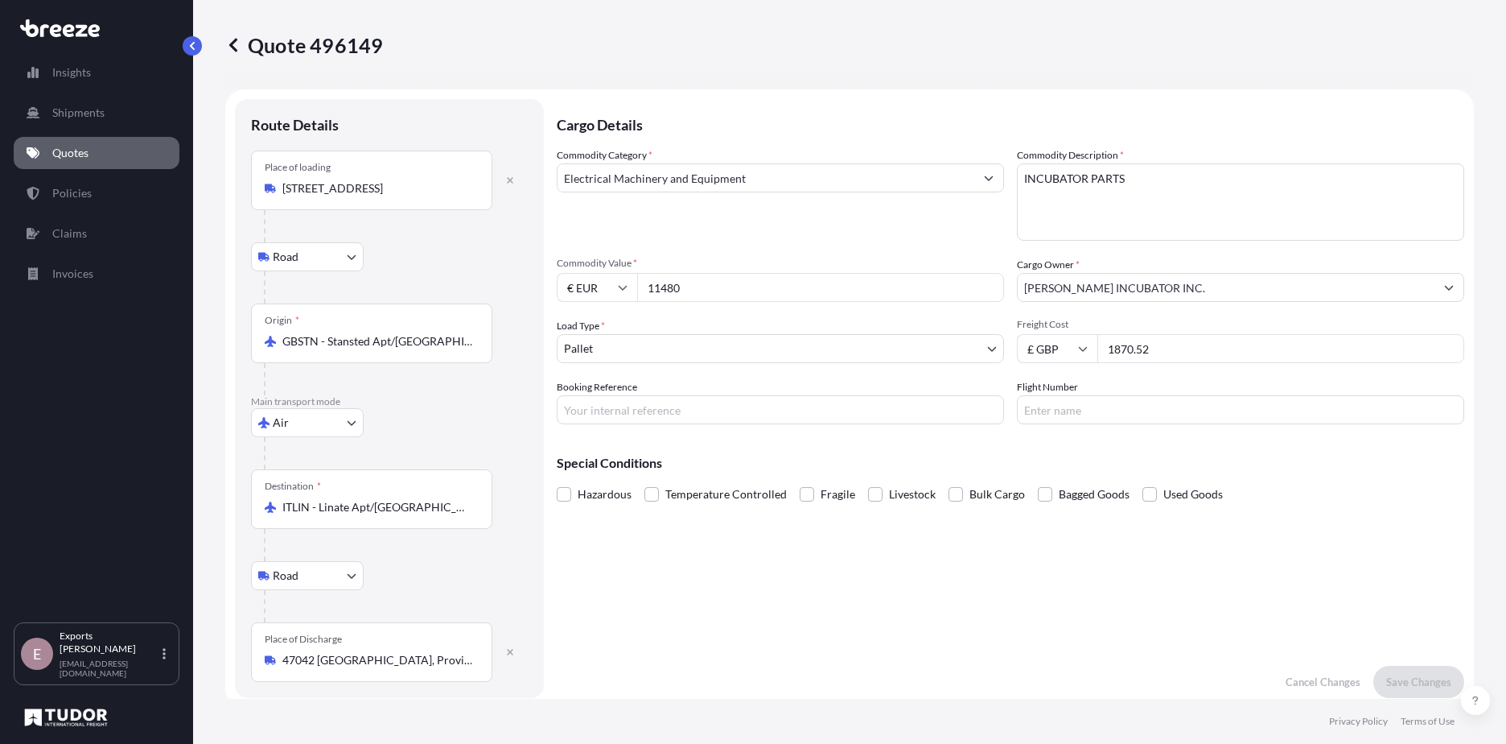
scroll to position [0, 0]
click at [328, 257] on body "Insights Shipments Quotes Policies Claims Invoices E Exports Tudor Freight [EMA…" at bounding box center [753, 372] width 1506 height 744
click at [306, 427] on body "Insights Shipments Quotes Policies Claims Invoices E Exports Tudor Freight [EMA…" at bounding box center [753, 372] width 1506 height 744
click at [300, 533] on div "Road" at bounding box center [308, 523] width 100 height 29
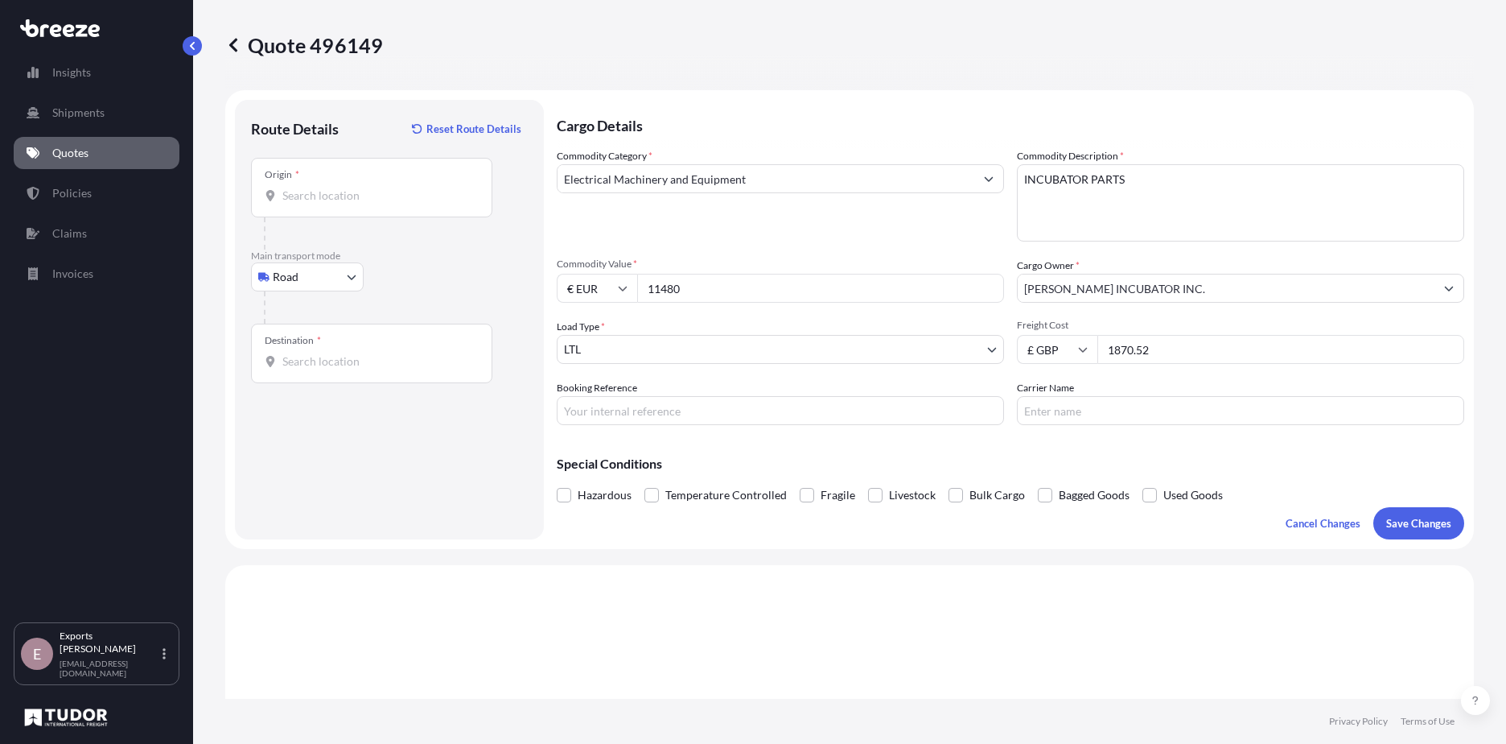
click at [319, 370] on div "Destination *" at bounding box center [371, 353] width 241 height 60
click at [319, 369] on input "Destination *" at bounding box center [377, 361] width 190 height 16
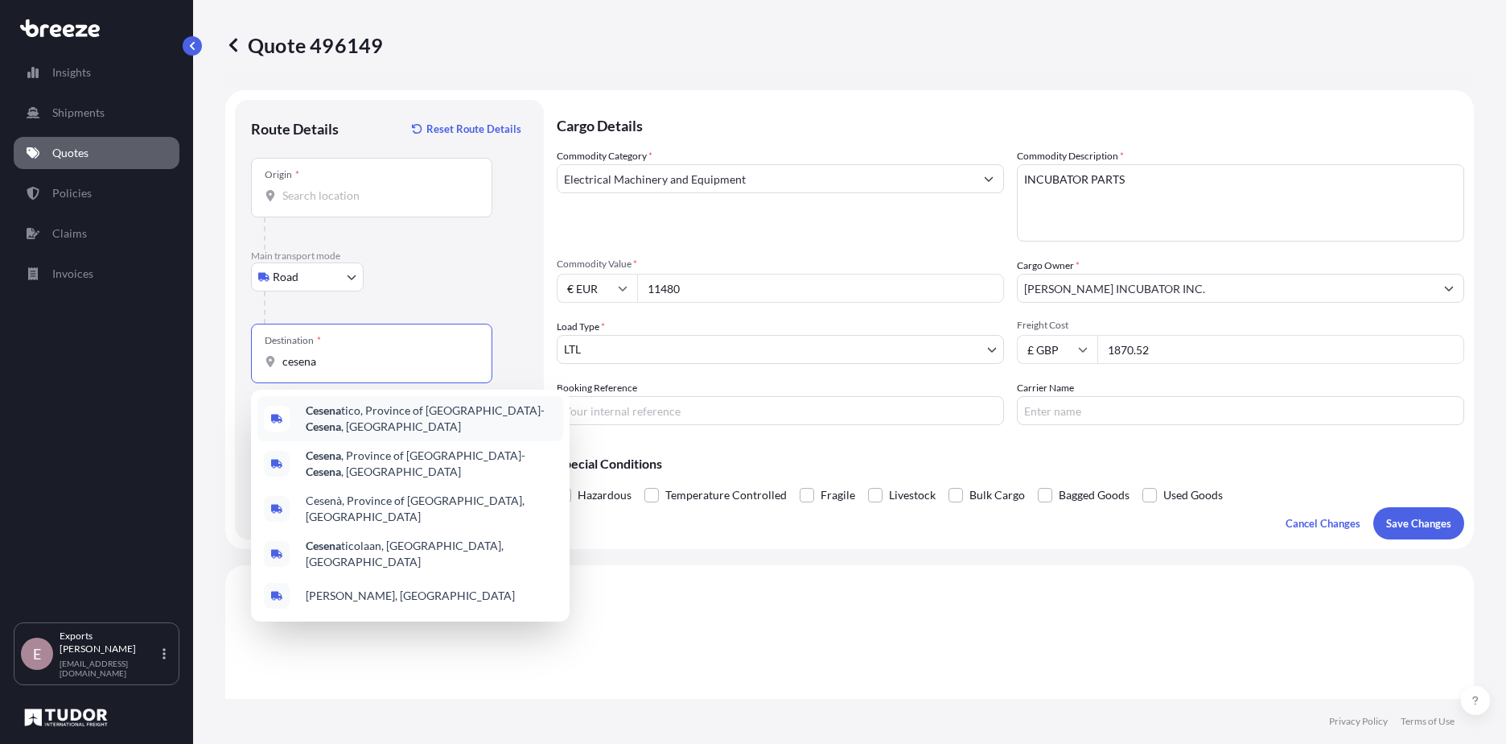
click at [357, 414] on span "Cesena tico, Province of [GEOGRAPHIC_DATA] , [GEOGRAPHIC_DATA]" at bounding box center [431, 418] width 251 height 32
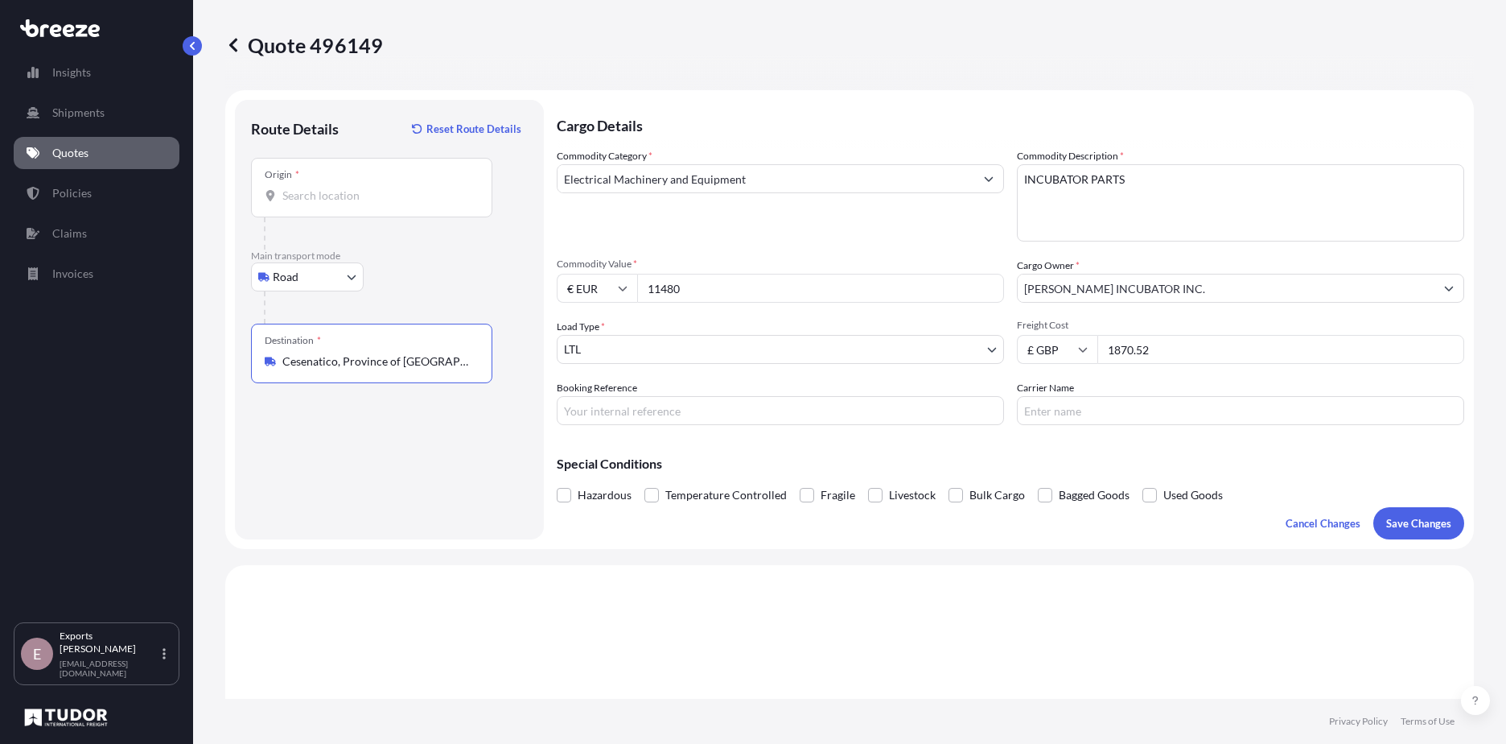
type input "Cesenatico, Province of [GEOGRAPHIC_DATA], [GEOGRAPHIC_DATA]"
drag, startPoint x: 1205, startPoint y: 348, endPoint x: 937, endPoint y: 330, distance: 267.8
click at [937, 330] on div "Commodity Category * Electrical Machinery and Equipment Commodity Description *…" at bounding box center [1011, 286] width 908 height 277
type input "473.94"
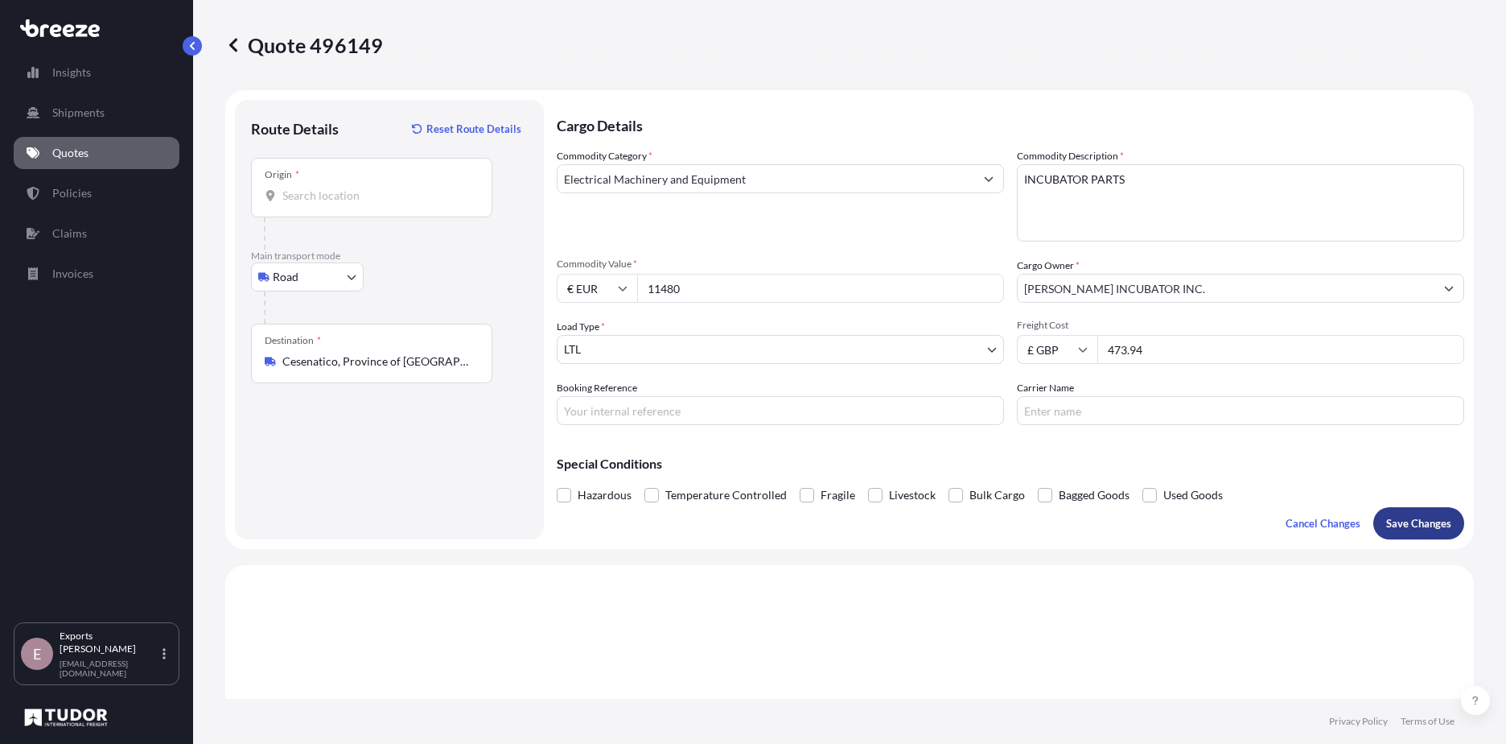
click at [1389, 525] on p "Save Changes" at bounding box center [1419, 523] width 65 height 16
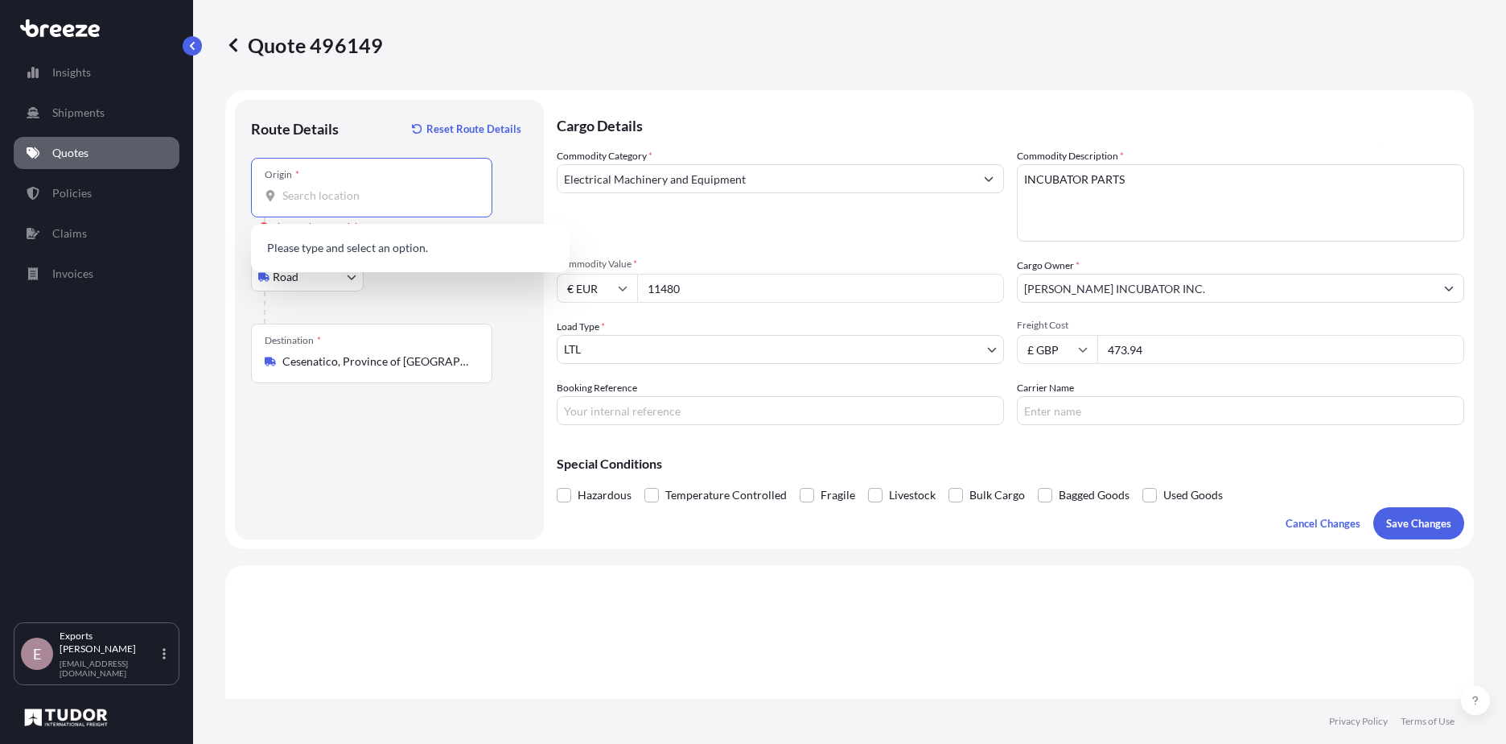
click at [304, 198] on input "Origin * Please select an origin" at bounding box center [377, 195] width 190 height 16
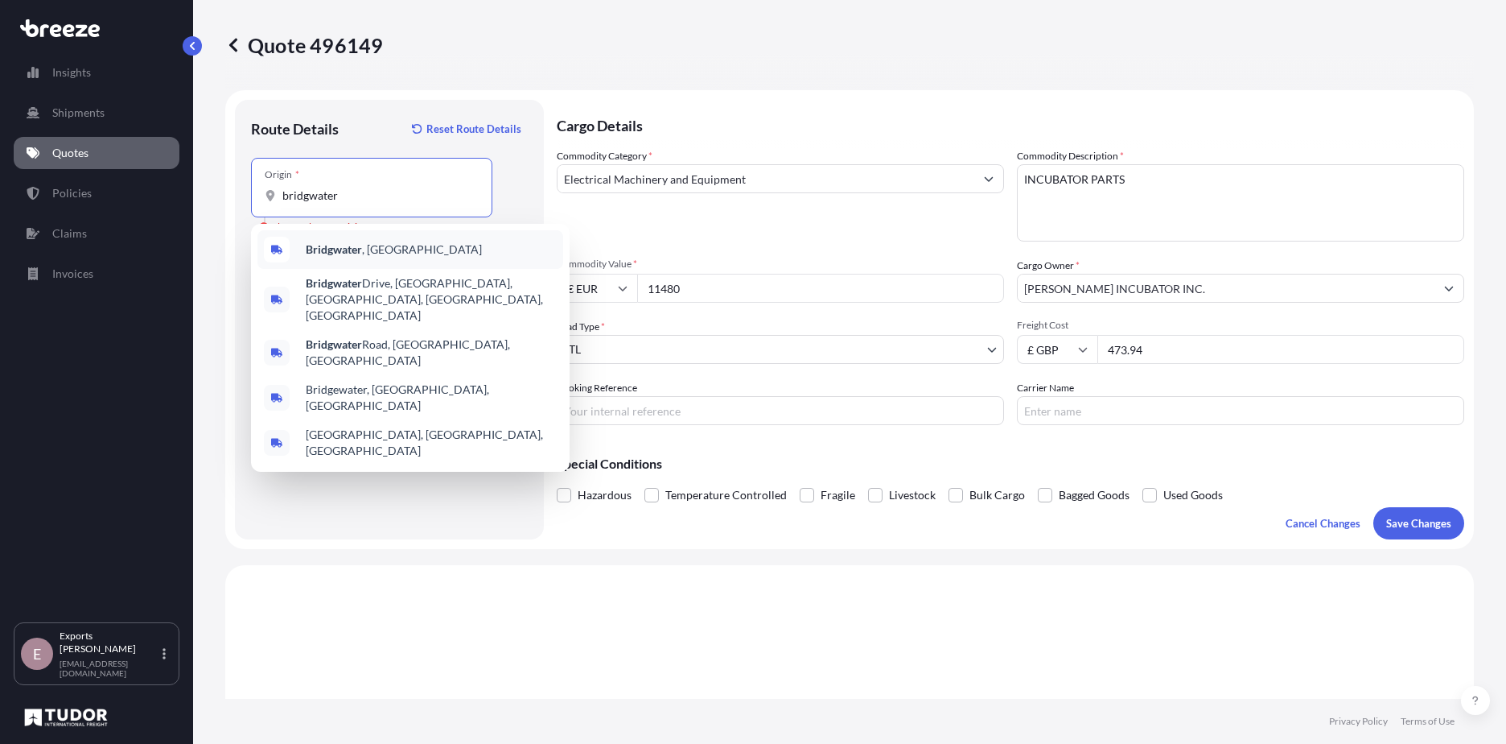
click at [408, 249] on div "Bridgwater , [GEOGRAPHIC_DATA]" at bounding box center [411, 249] width 306 height 39
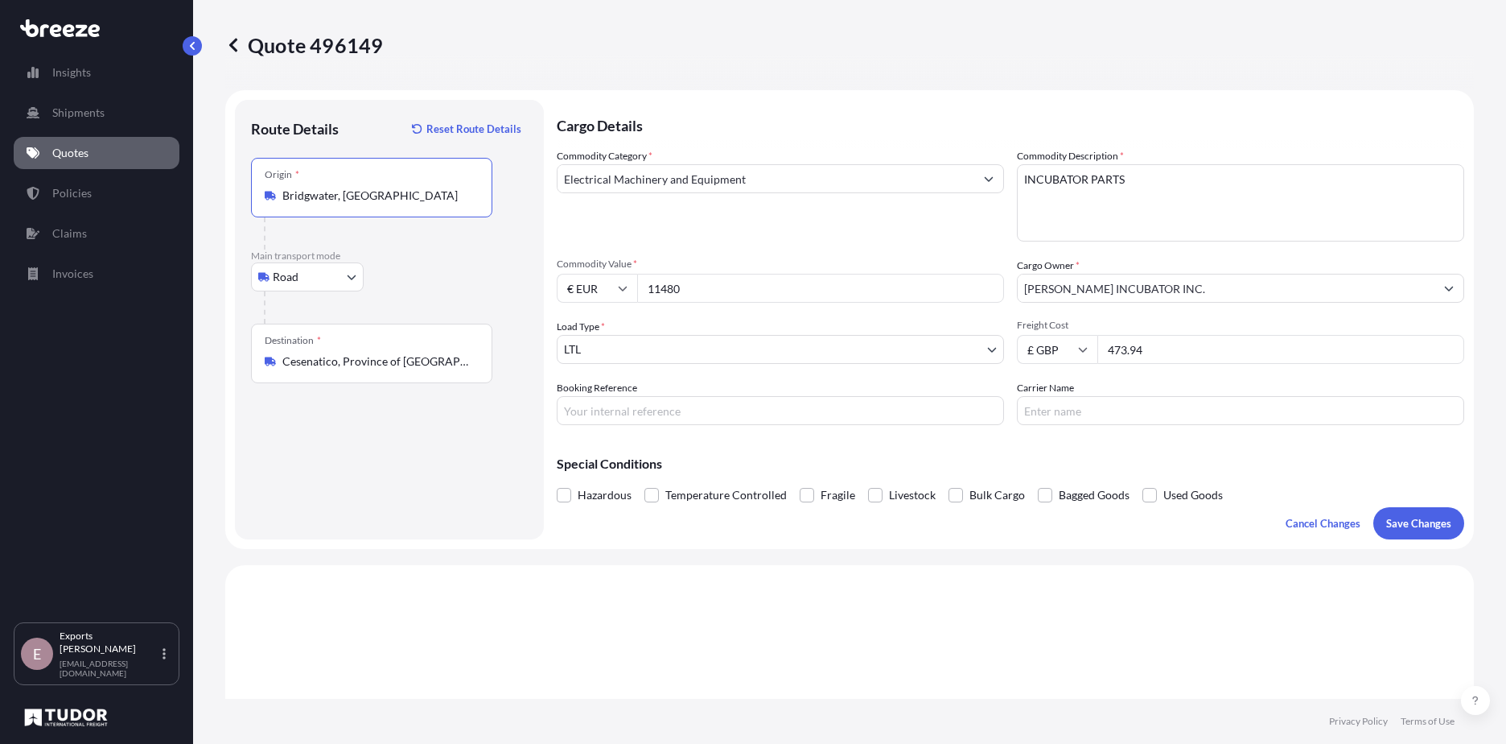
type input "Bridgwater, [GEOGRAPHIC_DATA]"
click at [1419, 520] on p "Save Changes" at bounding box center [1419, 523] width 65 height 16
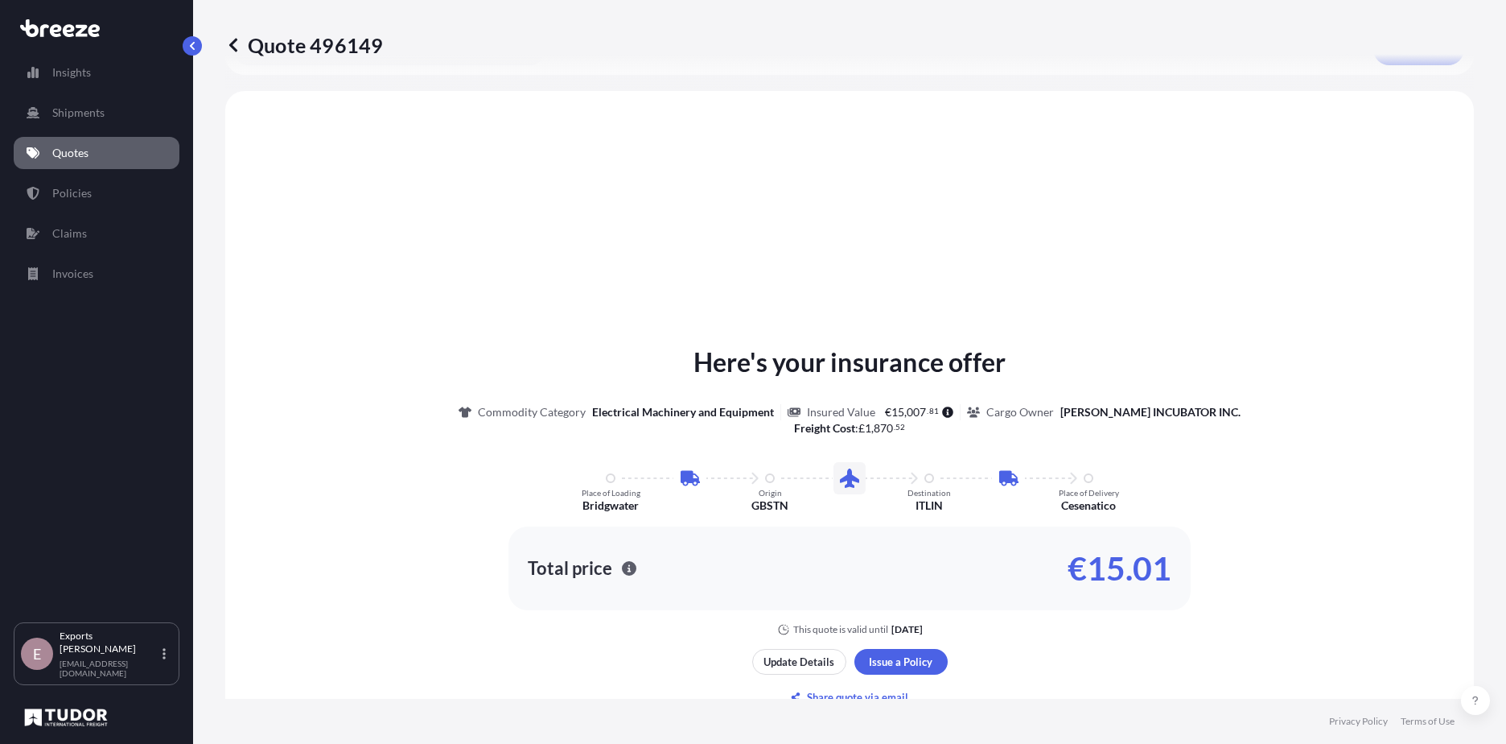
scroll to position [484, 0]
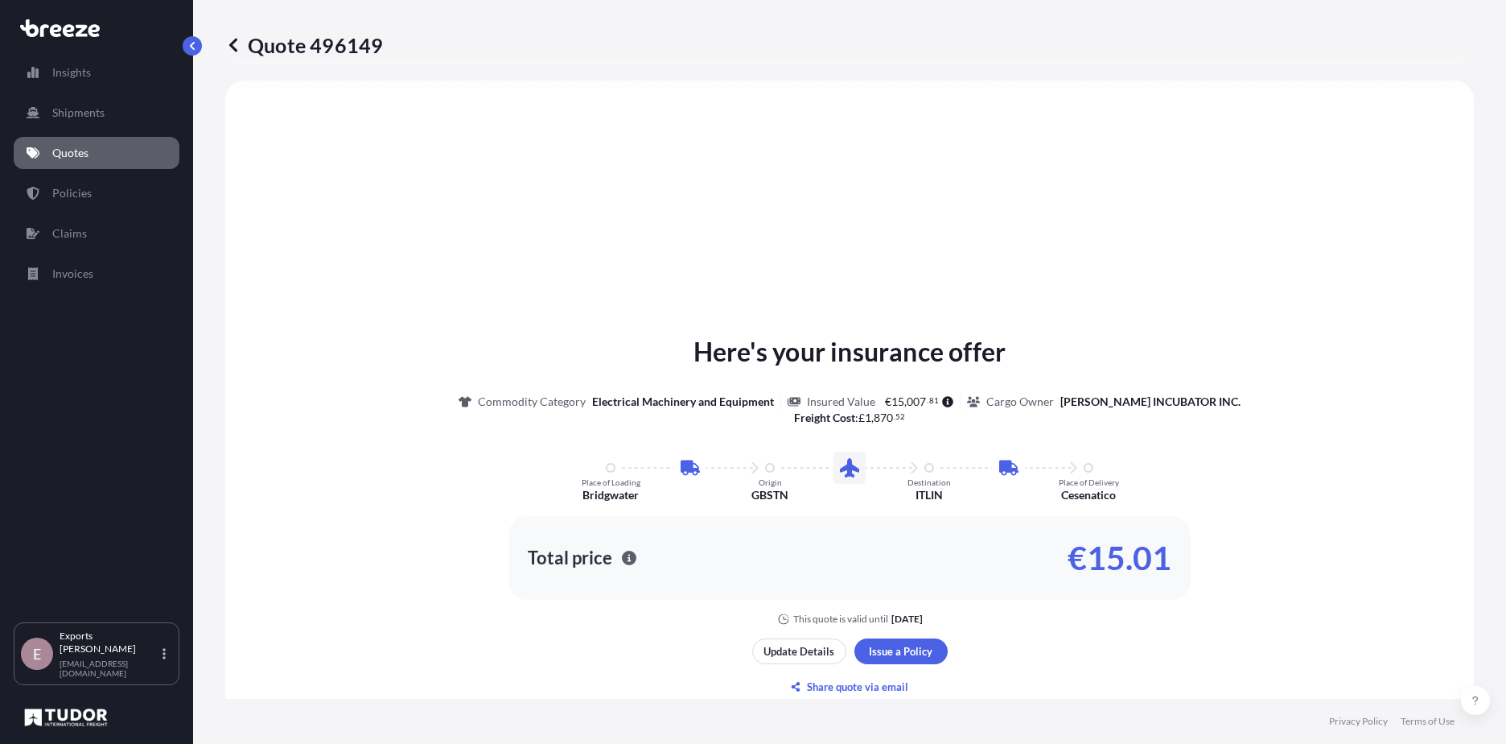
select select "Road"
select select "1"
click at [1340, 528] on div "Here's your insurance offer Commodity Category Electrical Machinery and Equipme…" at bounding box center [850, 478] width 1204 height 293
